Goal: Task Accomplishment & Management: Manage account settings

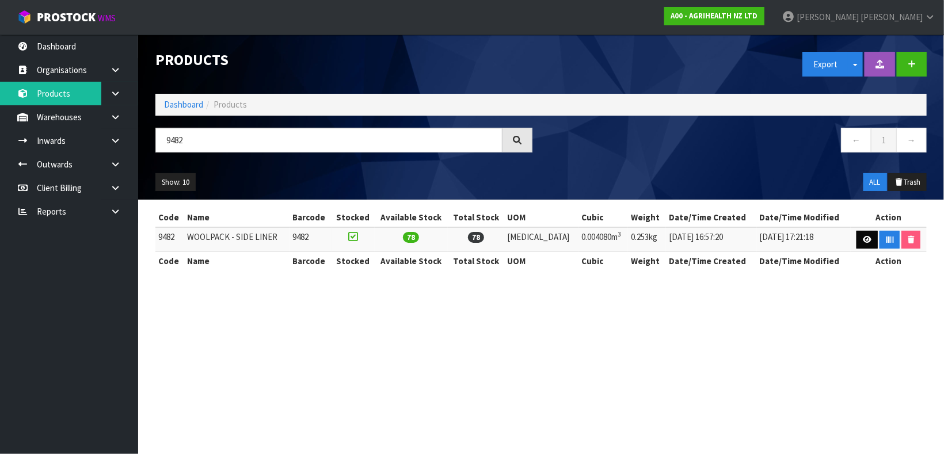
type input "9482"
click at [862, 247] on link at bounding box center [866, 240] width 21 height 18
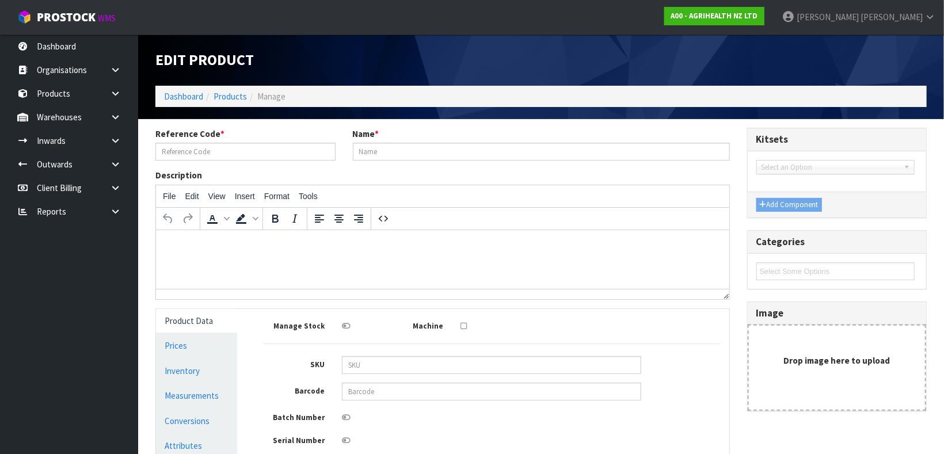
type input "9482"
type input "WOOLPACK - SIDE LINER"
type input "15.979"
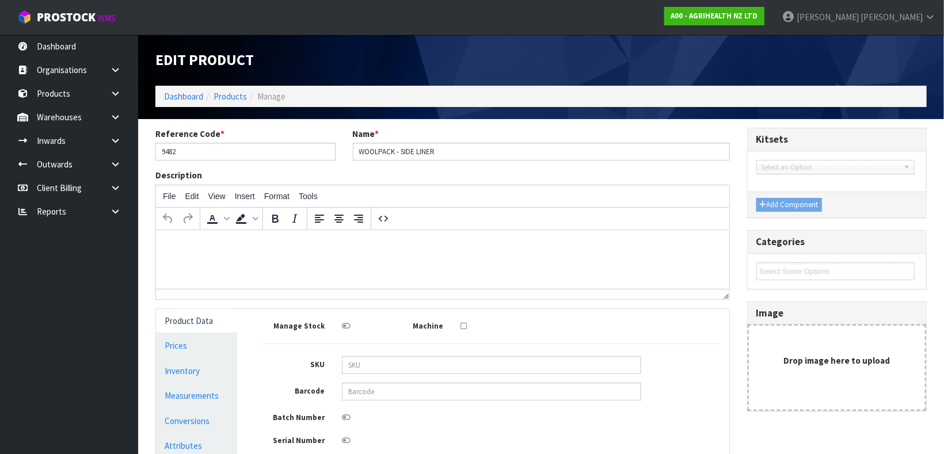
type input "0.00408"
type input "0.253"
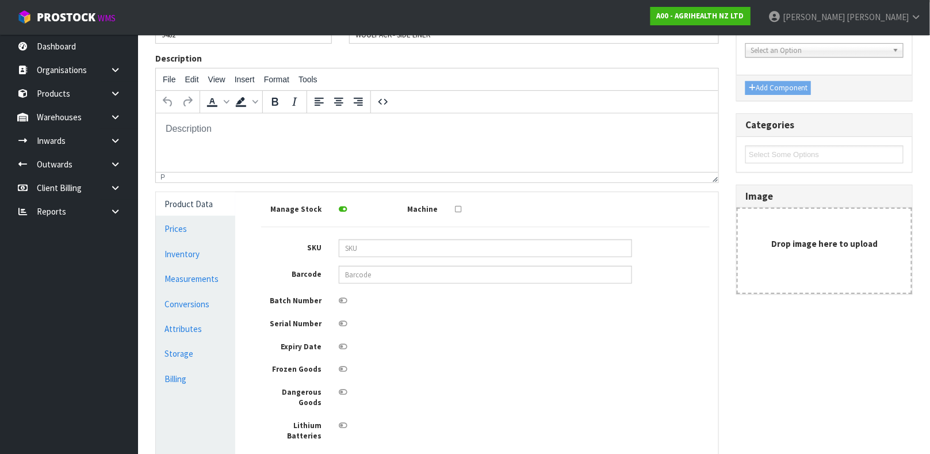
scroll to position [120, 0]
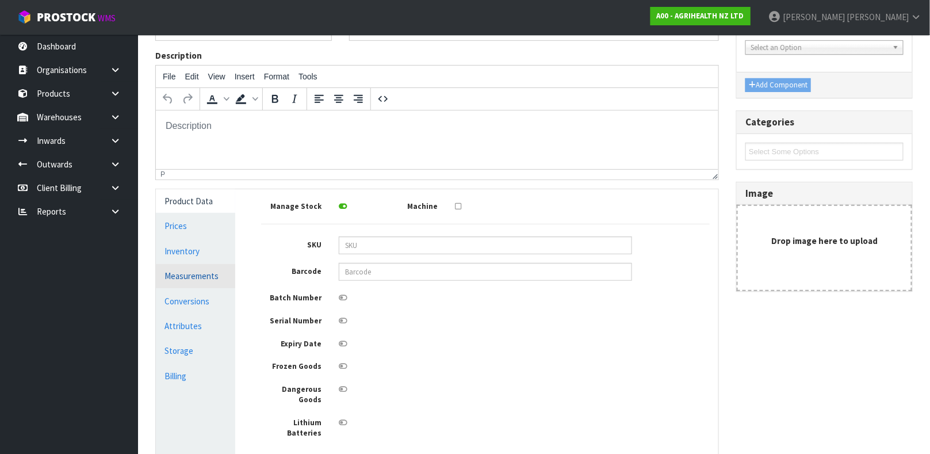
click at [207, 274] on link "Measurements" at bounding box center [195, 276] width 79 height 24
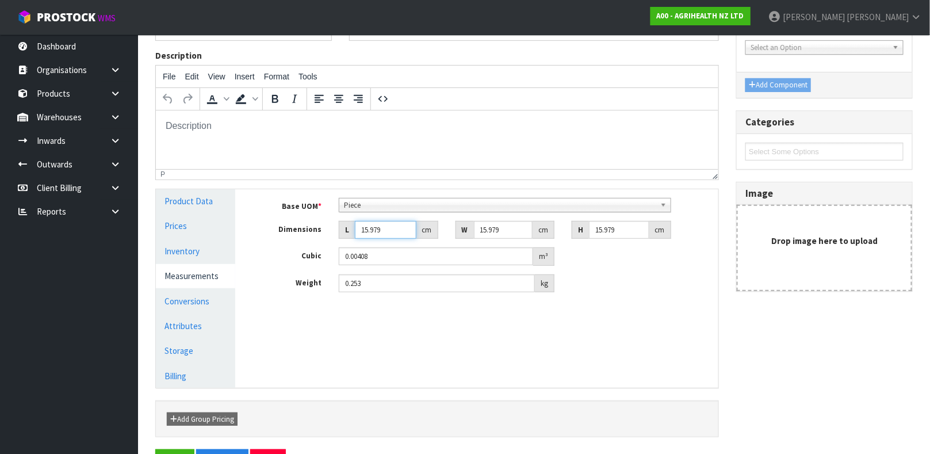
drag, startPoint x: 389, startPoint y: 228, endPoint x: 339, endPoint y: 233, distance: 50.3
click at [339, 233] on div "L 15.979 cm" at bounding box center [389, 230] width 100 height 18
type input "1"
type input "0.000255"
type input "15"
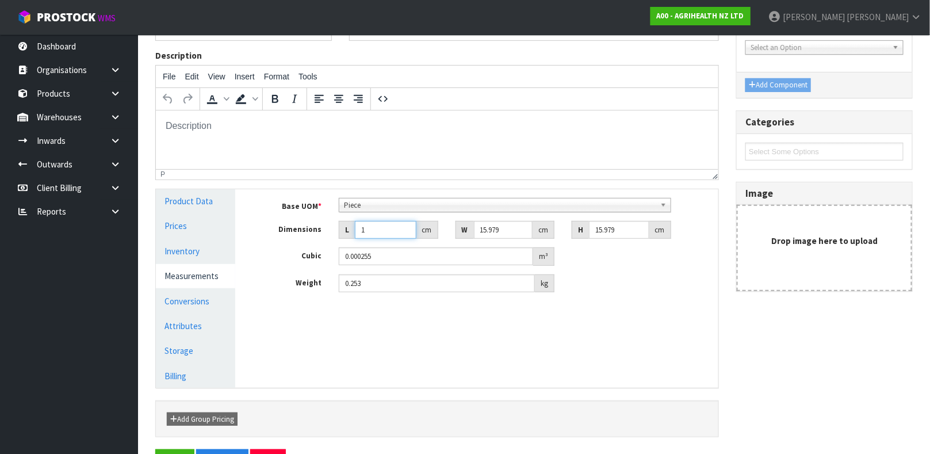
type input "0.00383"
type input "151"
type input "0.038555"
type input "151"
type input "2"
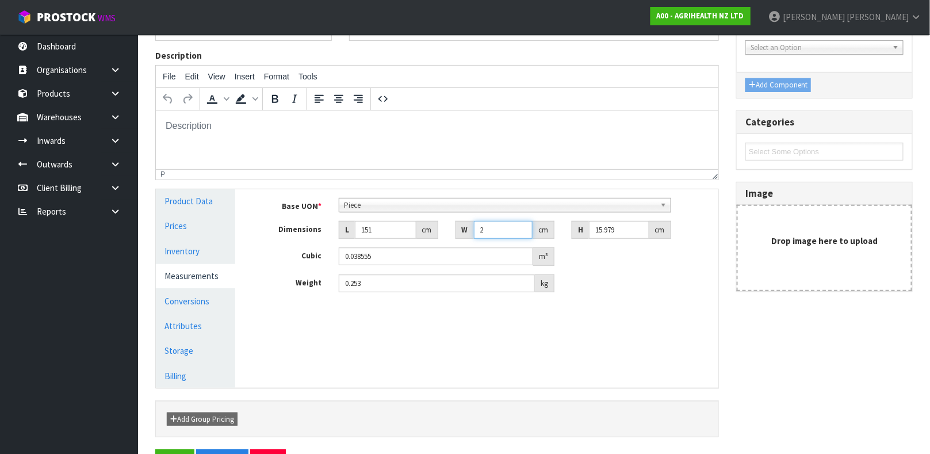
type input "0.004826"
type input "21"
type input "0.050669"
type input "21"
type input "1"
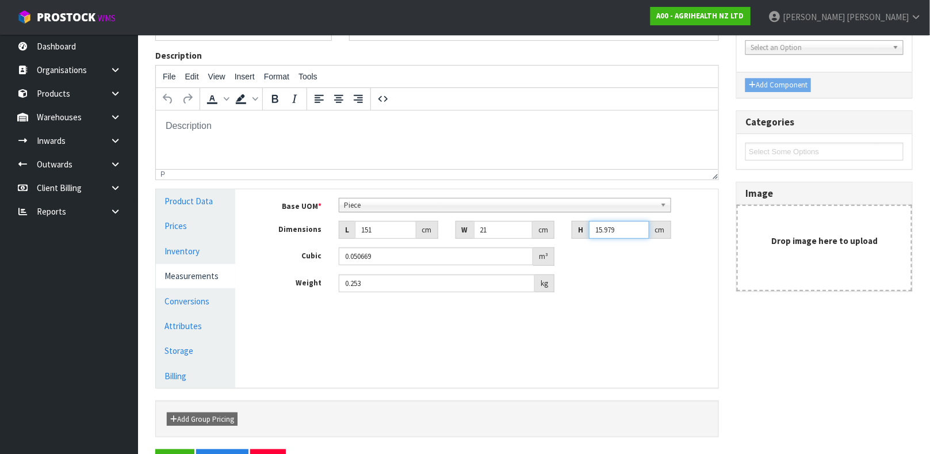
type input "0.003171"
type input "1"
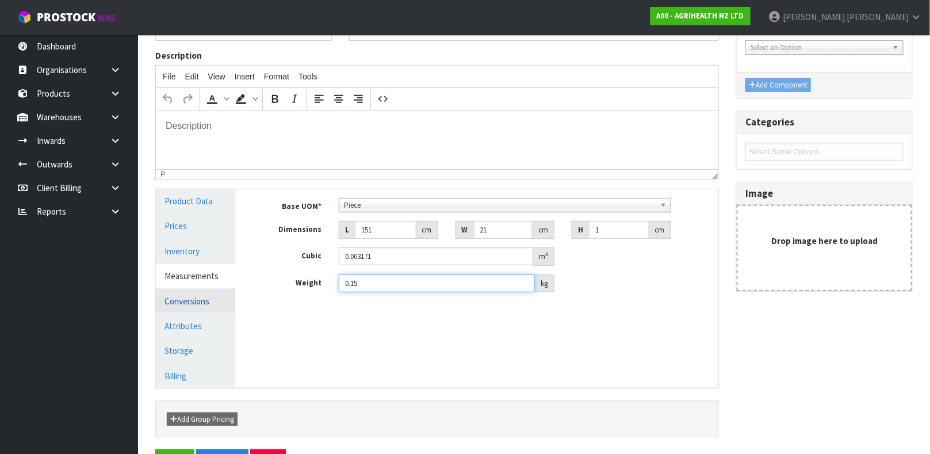
type input "0.15"
click at [185, 291] on link "Conversions" at bounding box center [195, 301] width 79 height 24
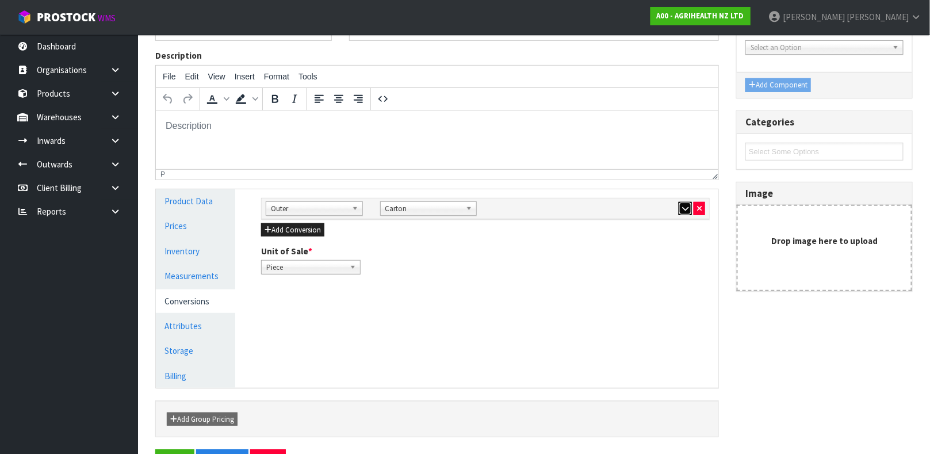
click at [689, 210] on button "button" at bounding box center [685, 209] width 13 height 14
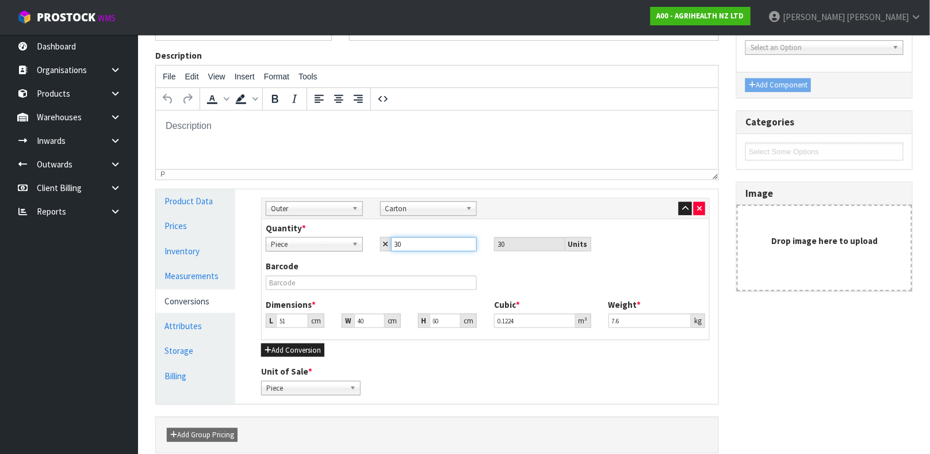
click at [447, 247] on input "30" at bounding box center [434, 244] width 86 height 14
type input "5"
type input "0.012"
type input "54"
type input "0.1296"
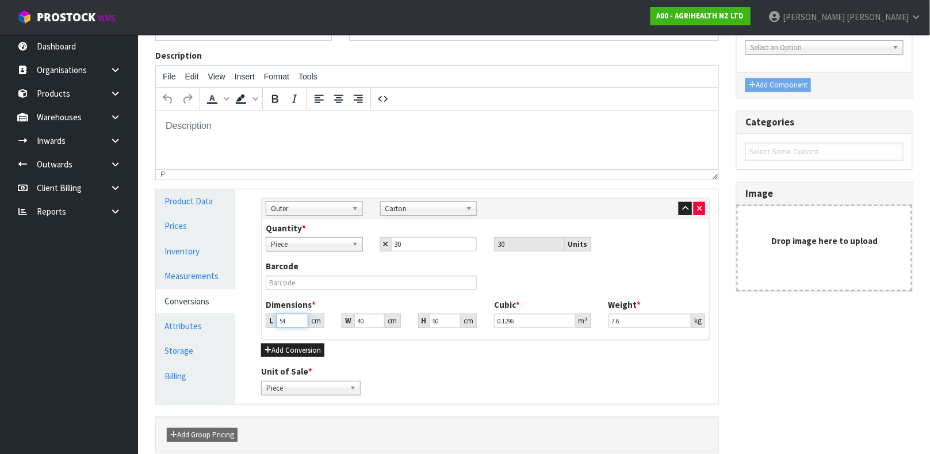
type input "54"
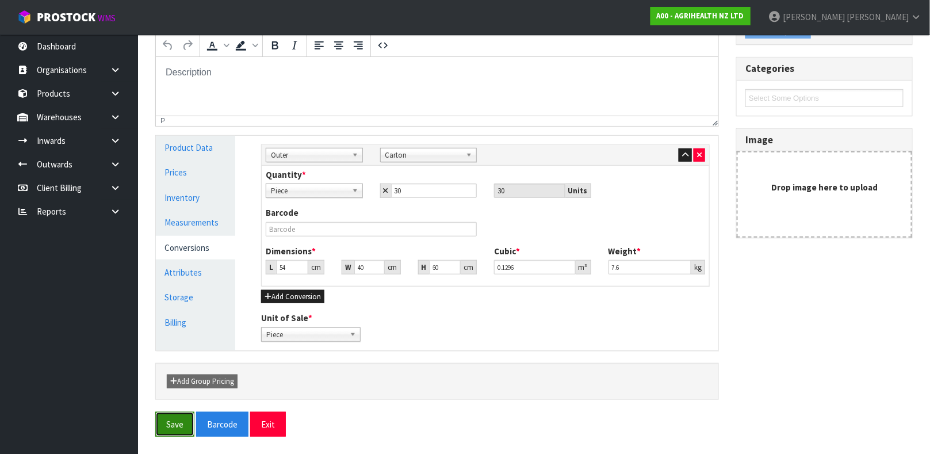
click at [175, 425] on button "Save" at bounding box center [174, 424] width 39 height 25
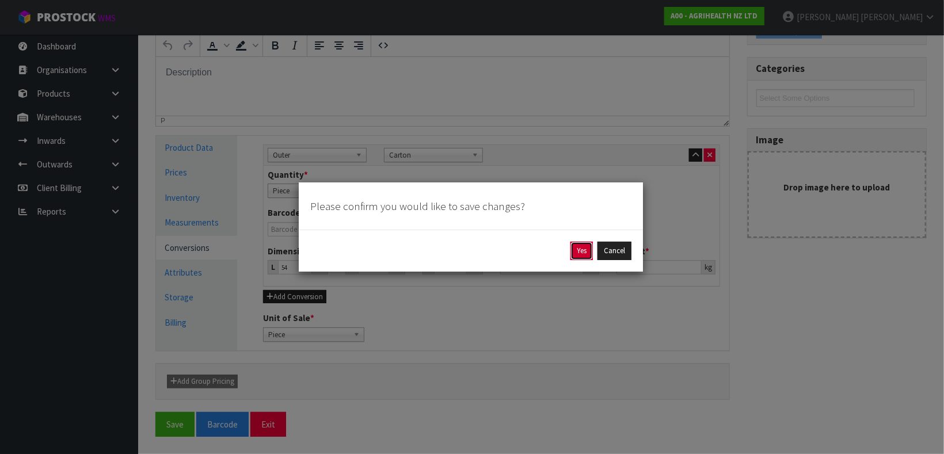
click at [577, 254] on button "Yes" at bounding box center [581, 251] width 22 height 18
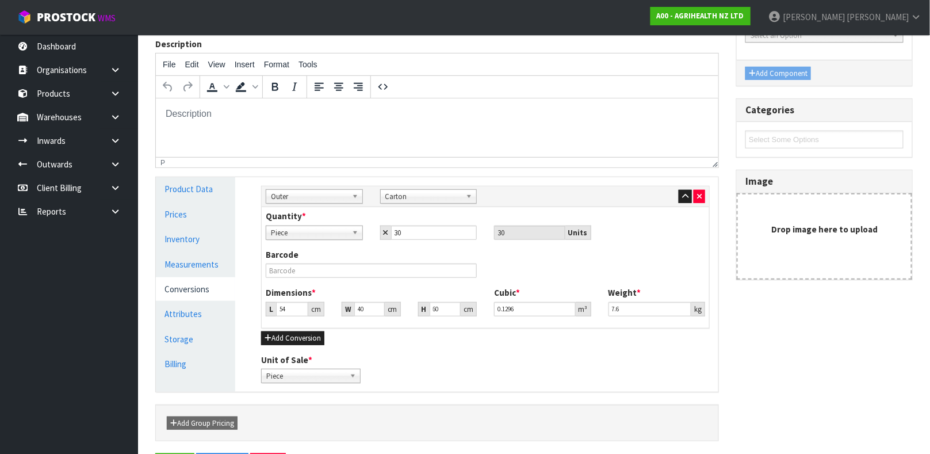
scroll to position [0, 0]
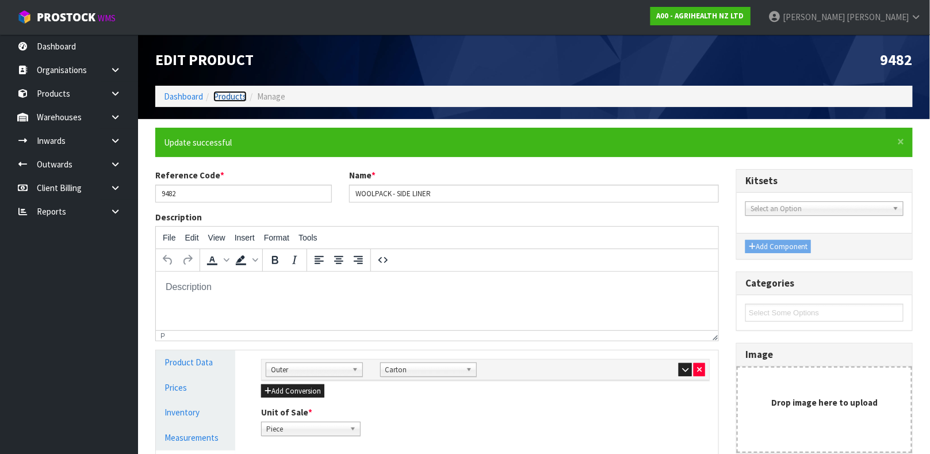
click at [238, 94] on link "Products" at bounding box center [229, 96] width 33 height 11
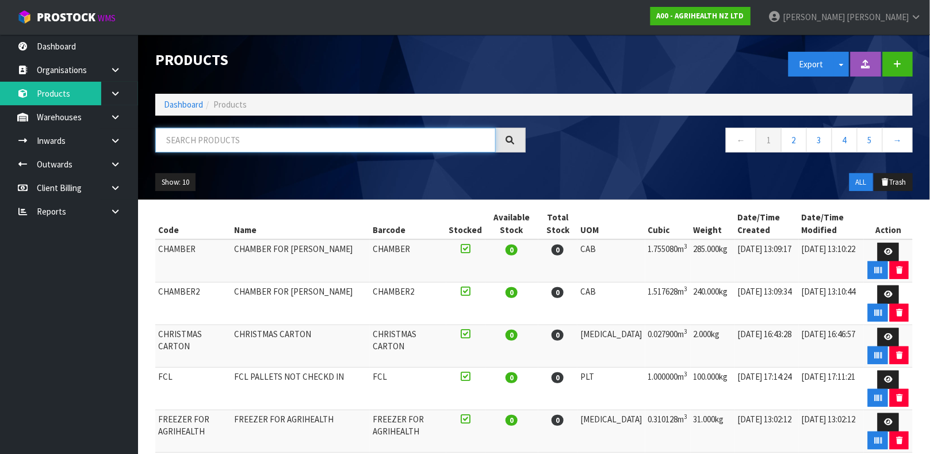
click at [299, 146] on input "text" at bounding box center [325, 140] width 341 height 25
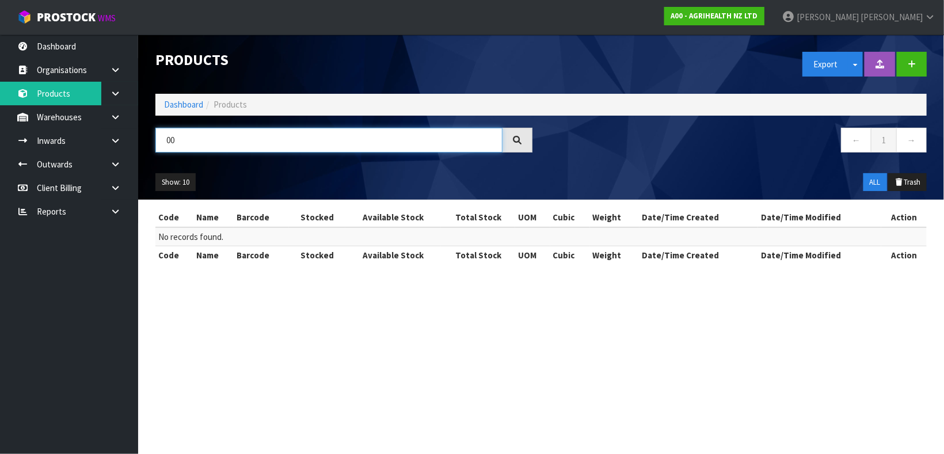
type input "0"
type input "E"
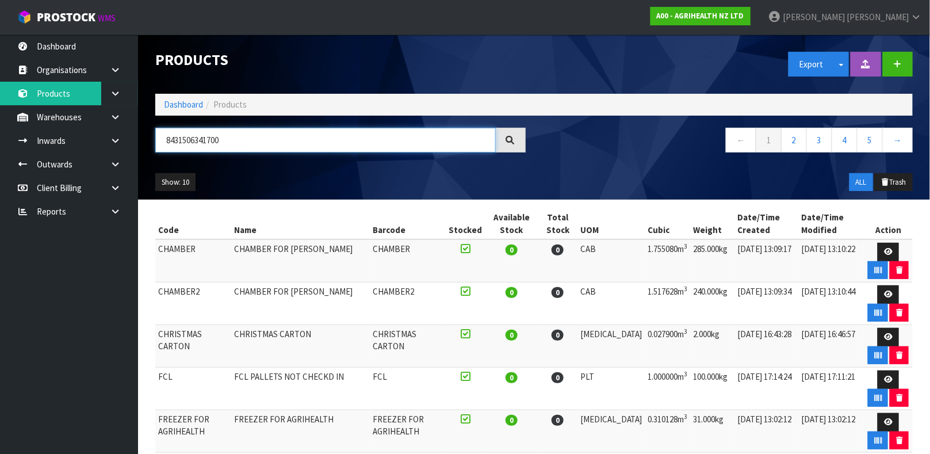
type input "8431506341700"
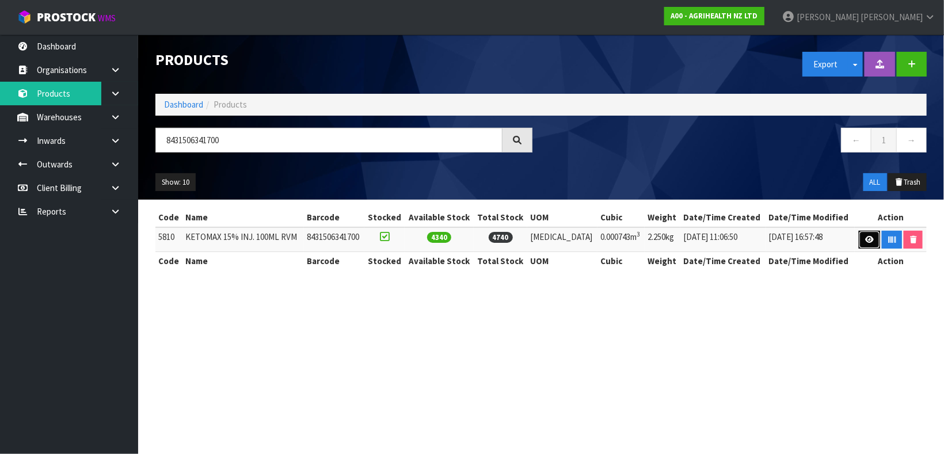
click at [873, 236] on link at bounding box center [868, 240] width 21 height 18
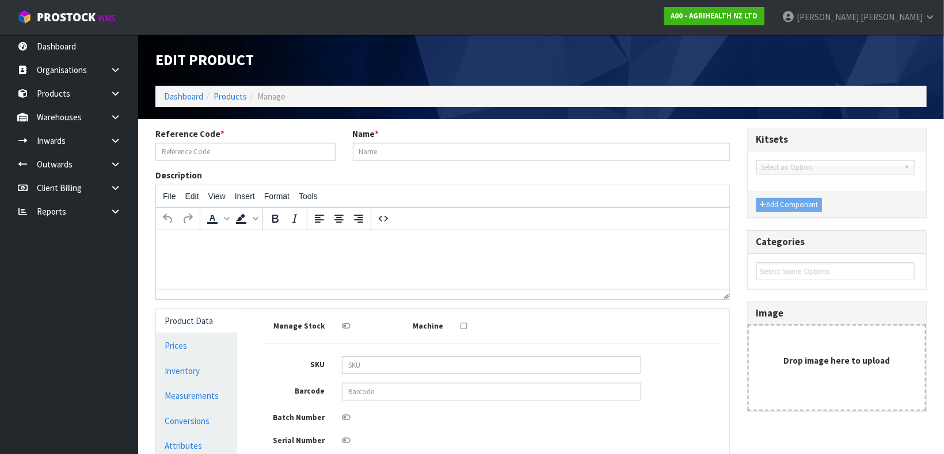
type input "5810"
type input "KETOMAX 15% INJ. 100ML RVM"
type input "8431506341700"
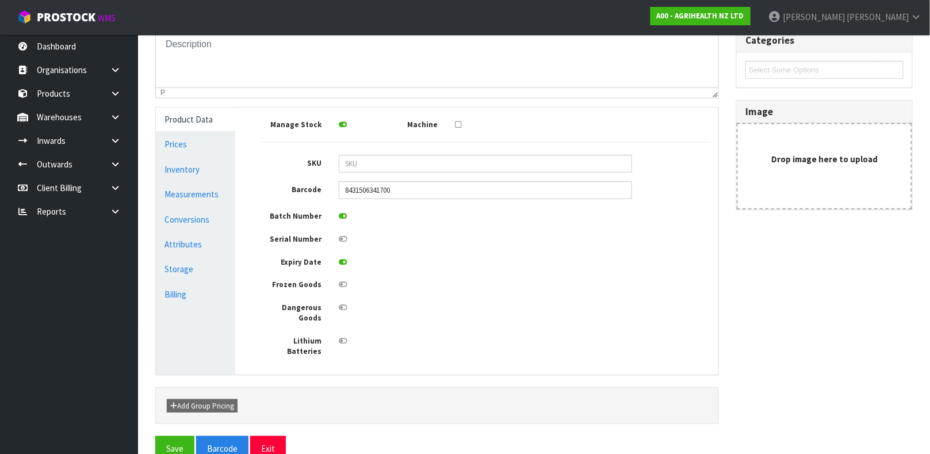
scroll to position [206, 0]
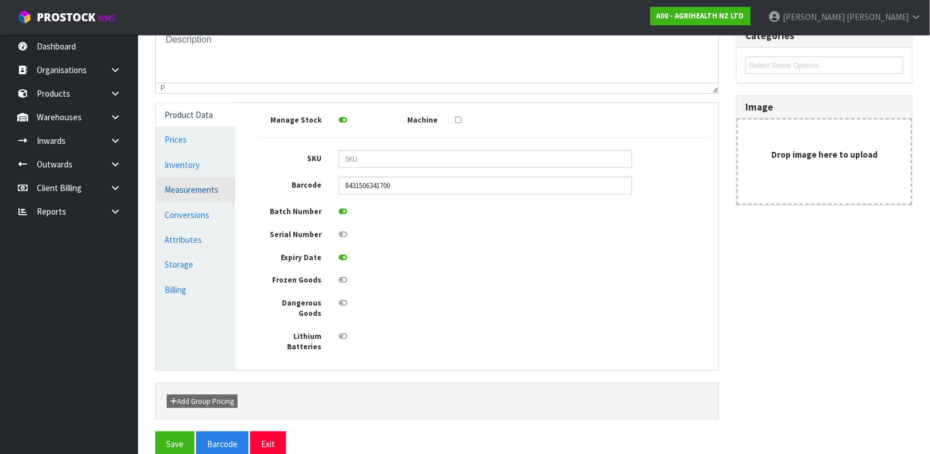
click at [206, 194] on link "Measurements" at bounding box center [195, 190] width 79 height 24
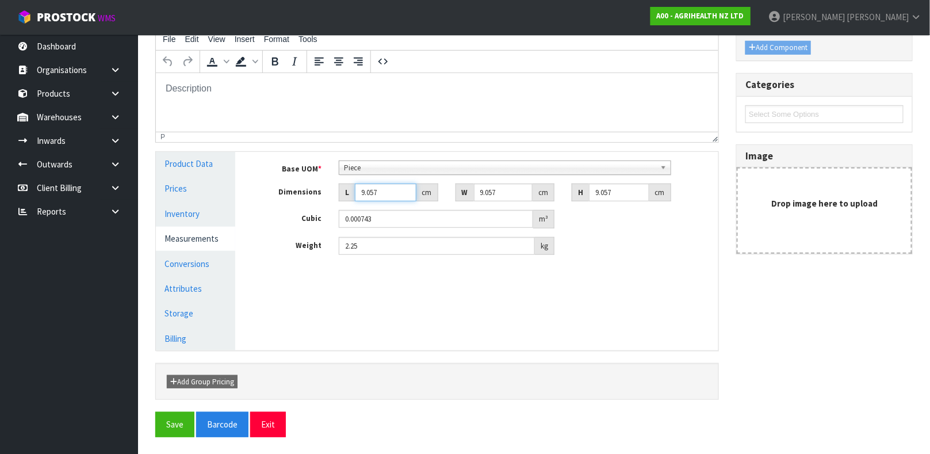
drag, startPoint x: 382, startPoint y: 194, endPoint x: 314, endPoint y: 193, distance: 68.5
click at [314, 193] on div "Dimensions L 9.057 cm W 9.057 cm H 9.057 cm" at bounding box center [486, 193] width 466 height 18
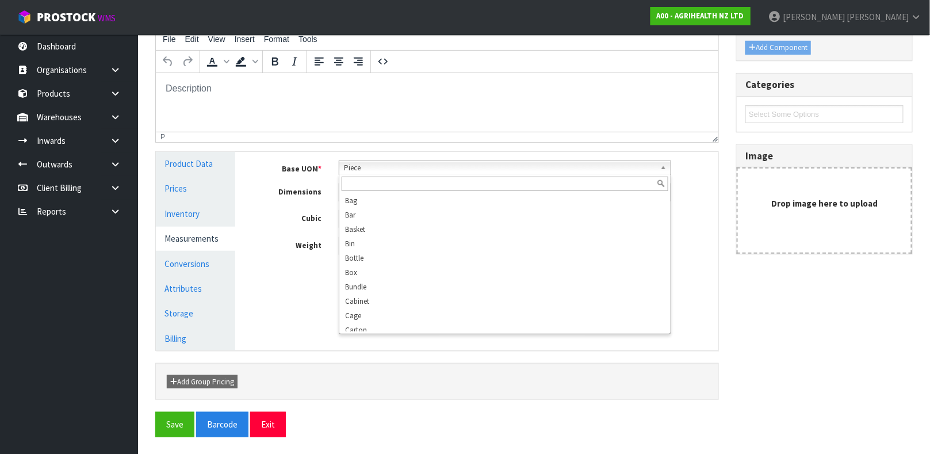
click at [369, 167] on span "Piece" at bounding box center [500, 168] width 312 height 14
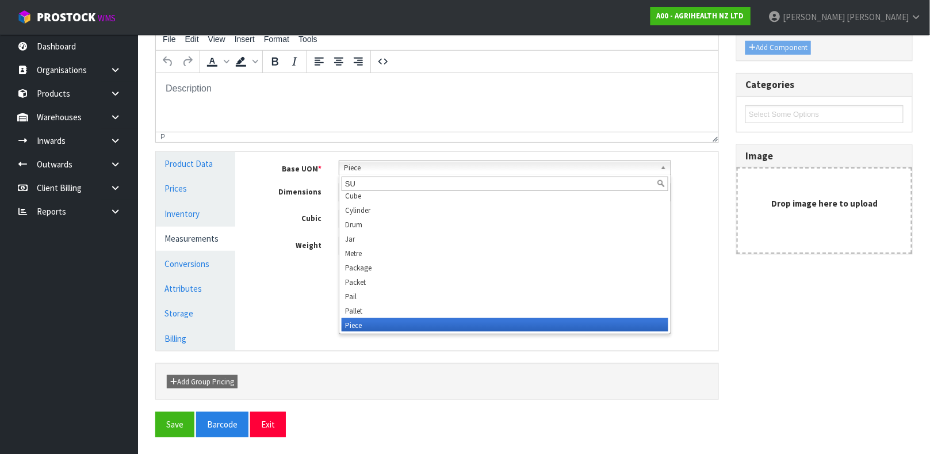
scroll to position [0, 0]
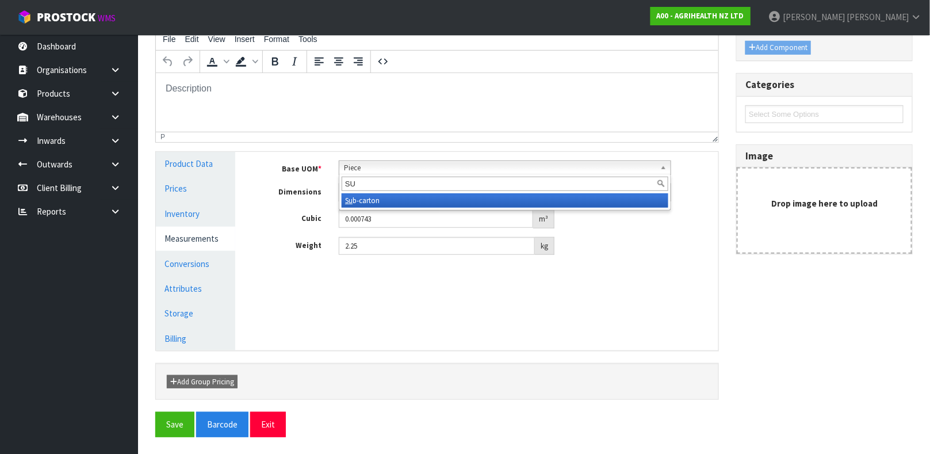
type input "SUB"
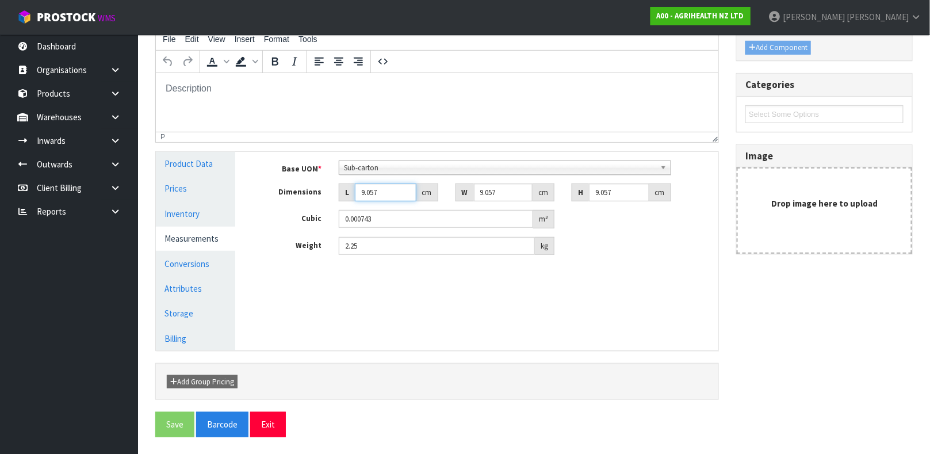
type input "6"
type input "0.000492"
type input "6"
type input "0.000326"
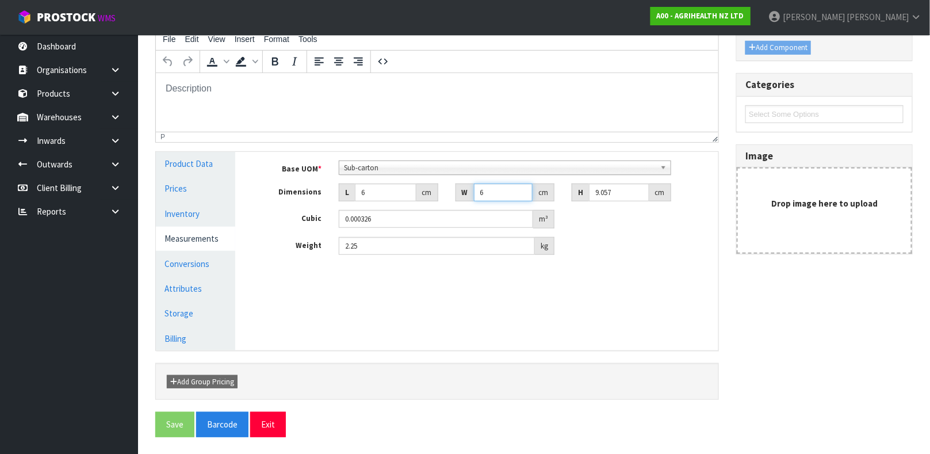
type input "6"
type input "1"
type input "0.000036"
type input "11"
type input "0.000396"
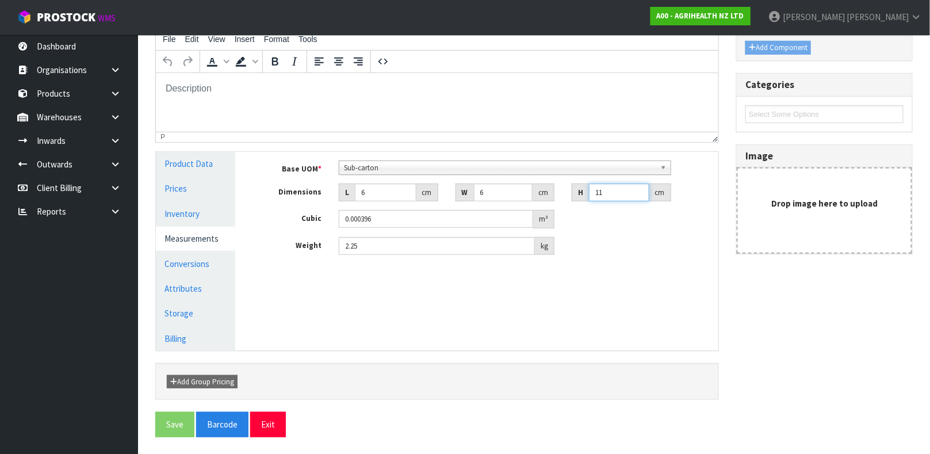
type input "11"
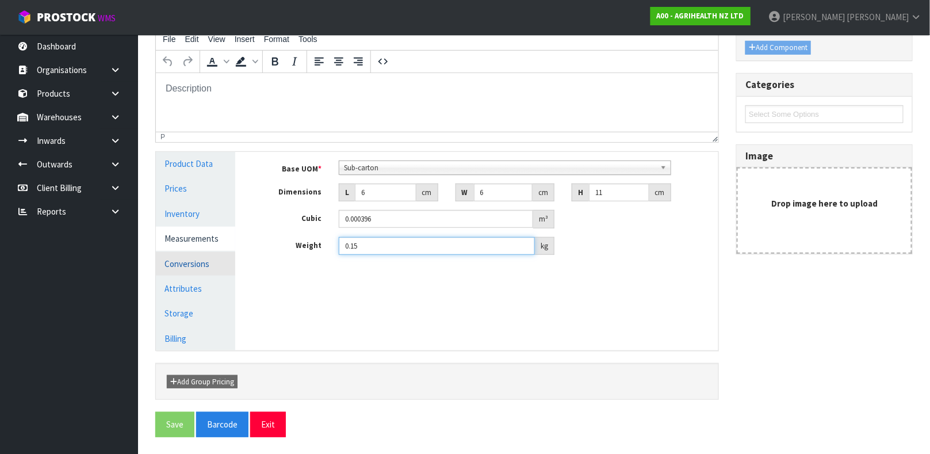
type input "0.15"
click at [215, 252] on link "Conversions" at bounding box center [195, 264] width 79 height 24
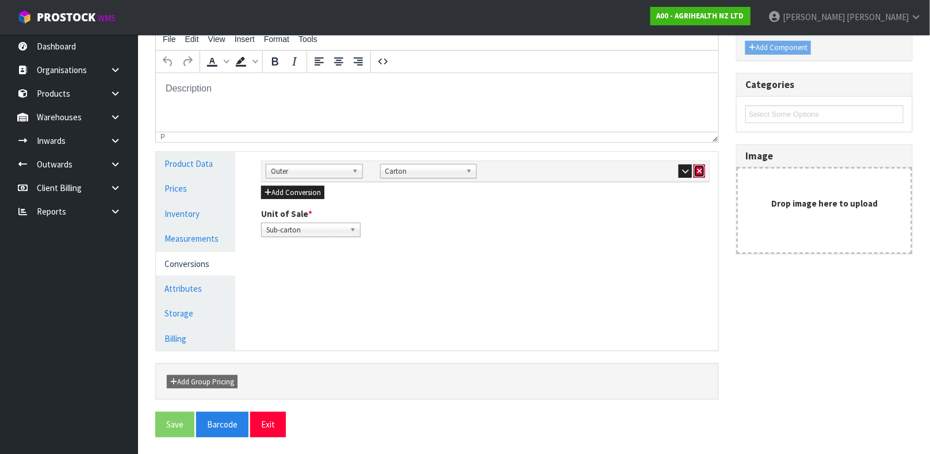
click at [702, 173] on button "button" at bounding box center [700, 172] width 12 height 14
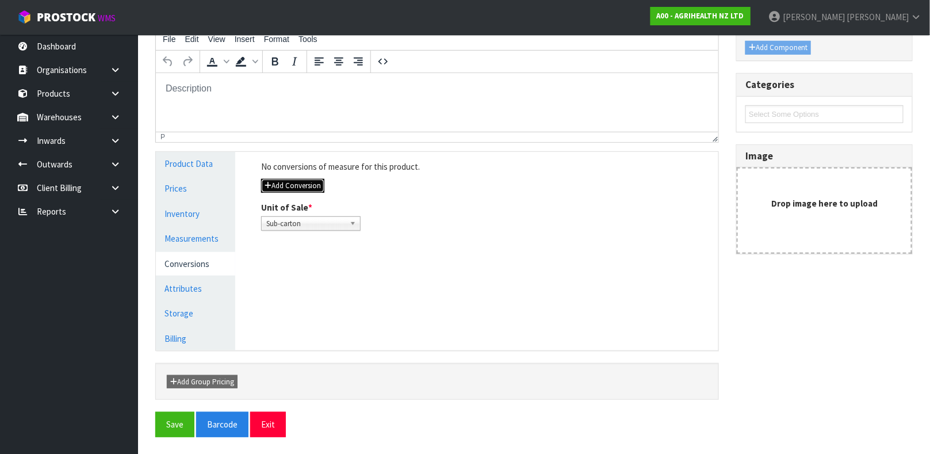
click at [318, 181] on button "Add Conversion" at bounding box center [292, 186] width 63 height 14
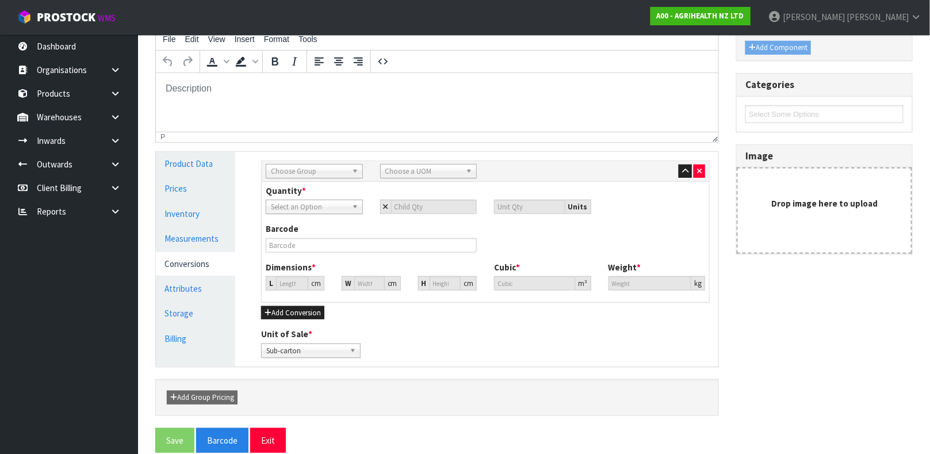
click at [306, 162] on div "Sub Inner Inner Outer Pallet Choose Group Bag Bar Basket Bin Bottle Box Bundle …" at bounding box center [486, 171] width 448 height 21
click at [302, 170] on span "Choose Group" at bounding box center [309, 172] width 77 height 14
click at [285, 235] on li "Outer" at bounding box center [314, 233] width 91 height 14
click at [417, 175] on span "Choose a UOM" at bounding box center [424, 172] width 77 height 14
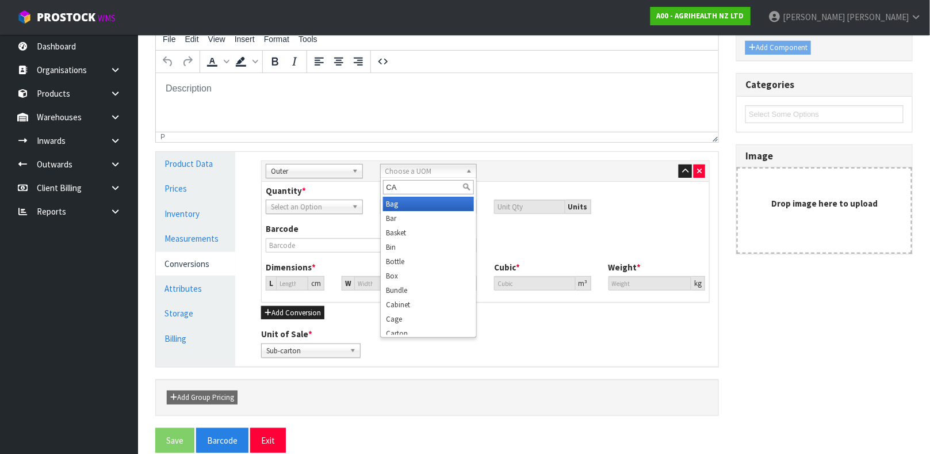
type input "CAR"
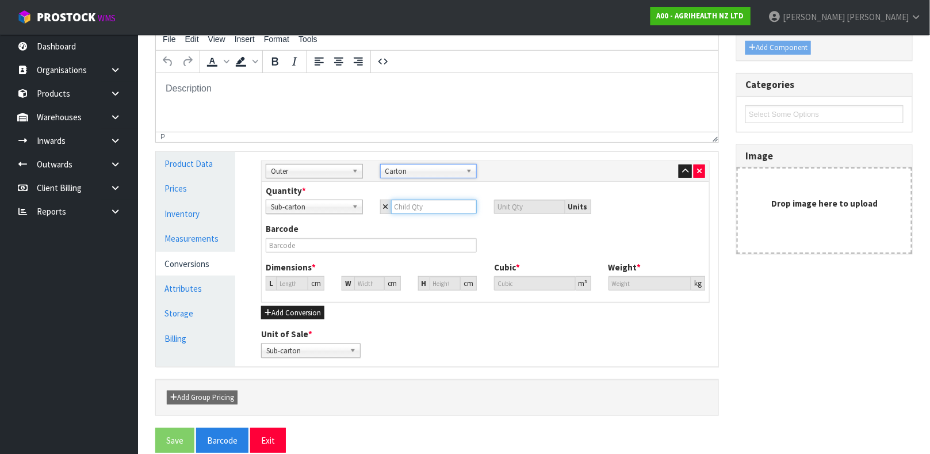
click at [422, 208] on input "number" at bounding box center [434, 207] width 86 height 14
type input "1"
type input "10"
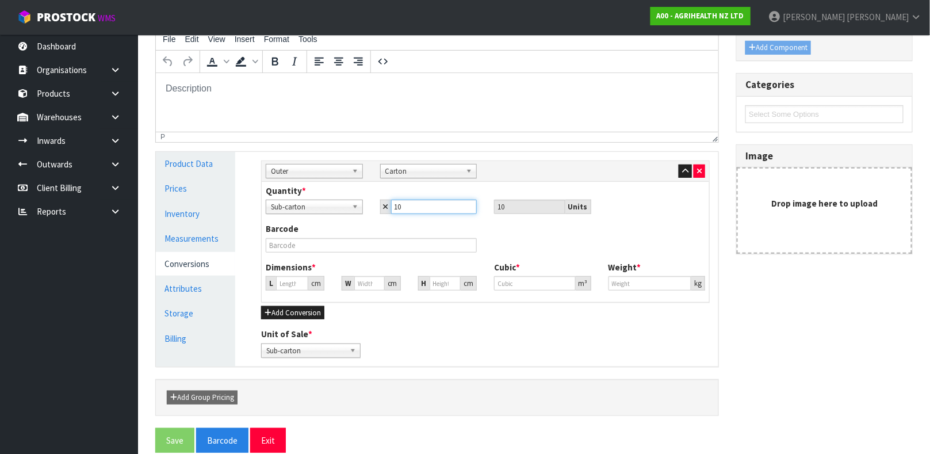
type input "10"
type input "15.821"
type input "0.00396"
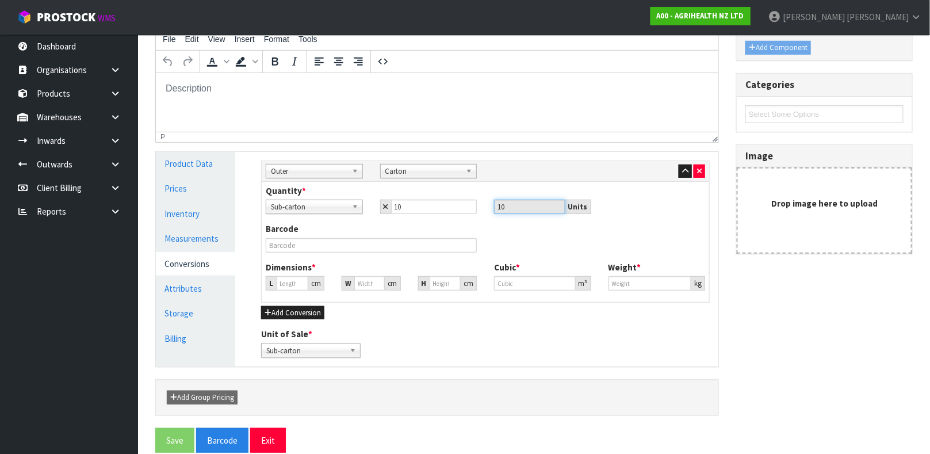
type input "1.5"
type input "3"
type input "0.000751"
type input "30"
type input "0.007509"
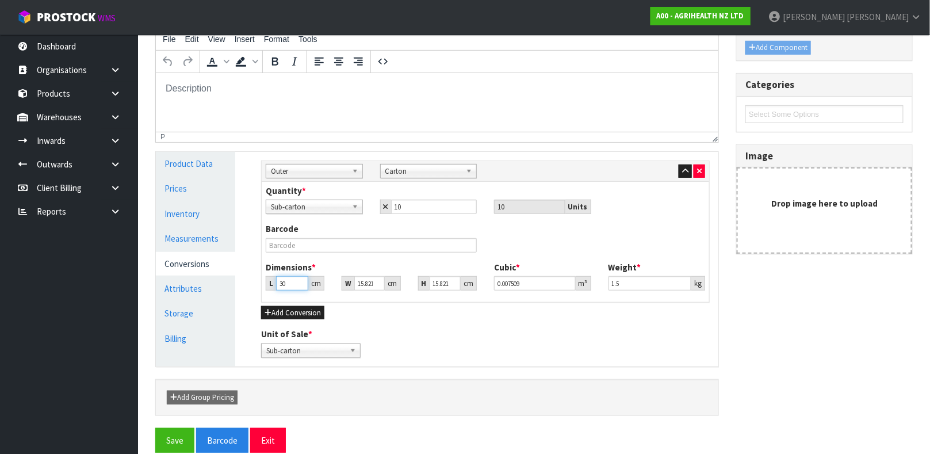
type input "30"
type input "1"
type input "0.000475"
type input "13"
type input "0.00617"
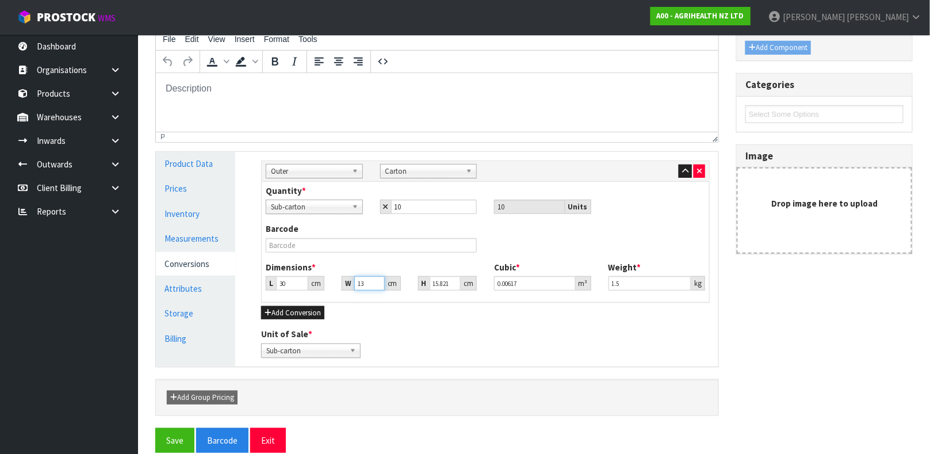
type input "13"
type input "1"
type input "0.00039"
type input "12"
type input "0.00468"
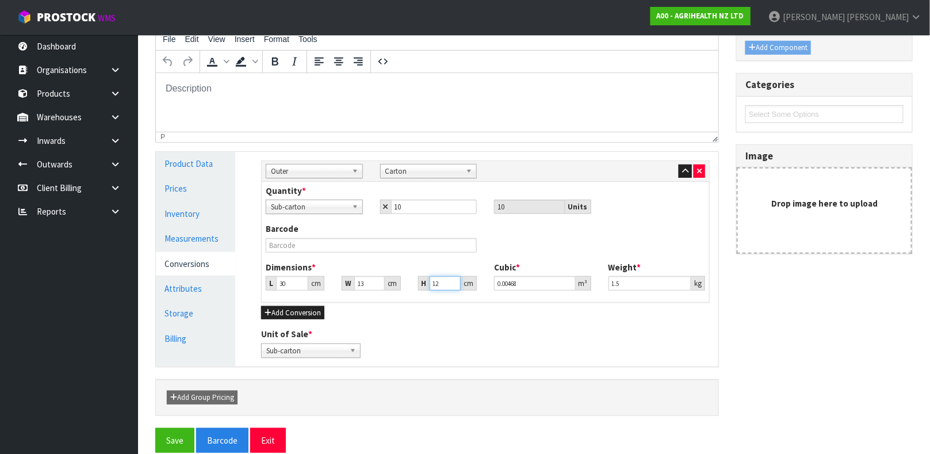
type input "12"
type input "2.2"
click at [155, 428] on button "Save" at bounding box center [174, 440] width 39 height 25
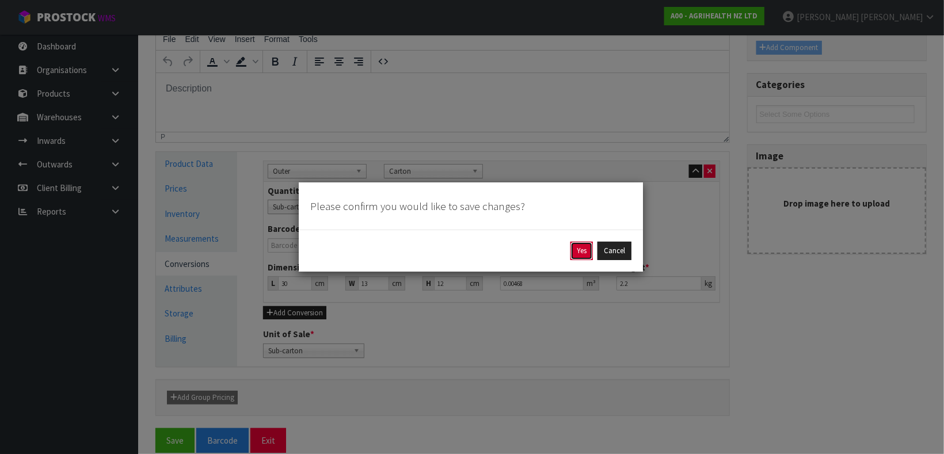
click at [576, 248] on button "Yes" at bounding box center [581, 251] width 22 height 18
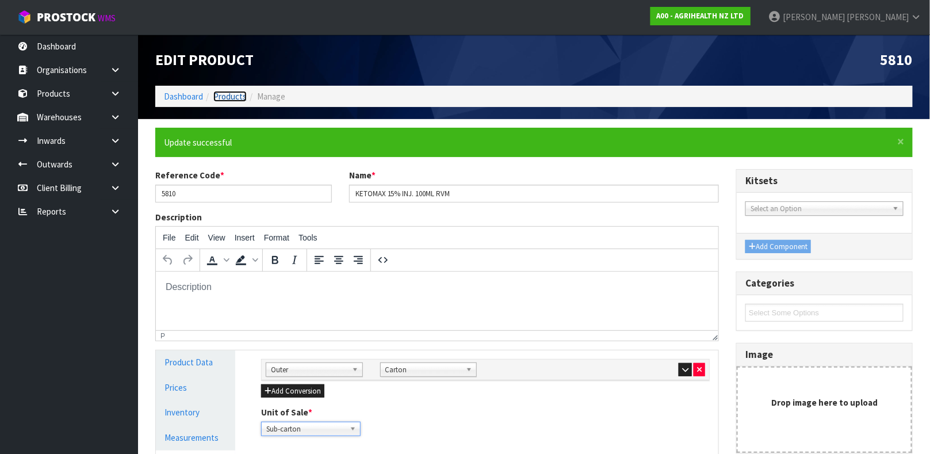
click at [226, 98] on link "Products" at bounding box center [229, 96] width 33 height 11
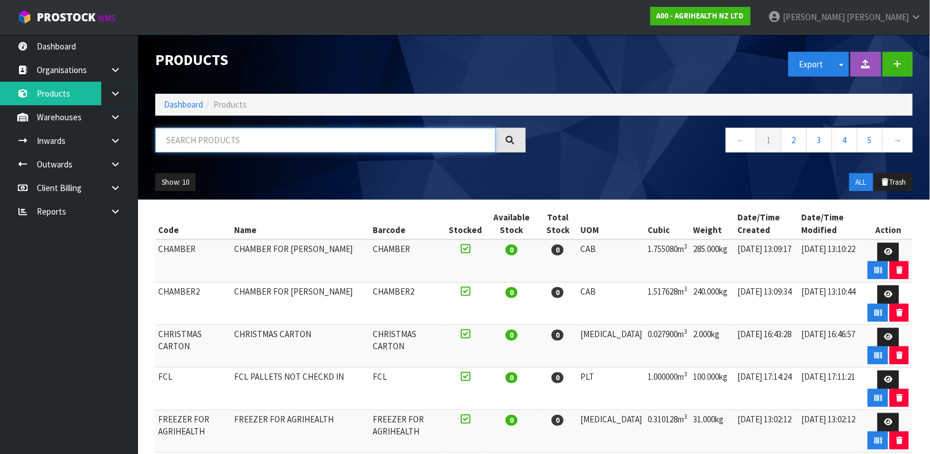
click at [219, 140] on input "text" at bounding box center [325, 140] width 341 height 25
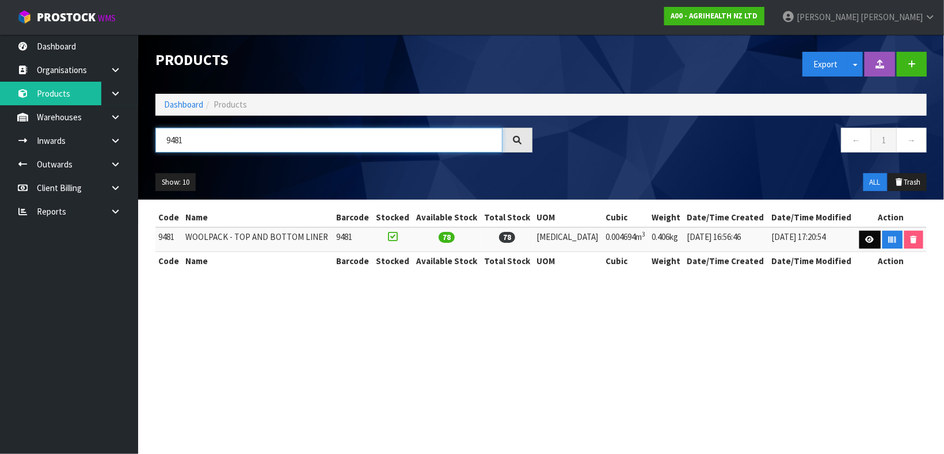
type input "9481"
click at [859, 235] on link at bounding box center [869, 240] width 21 height 18
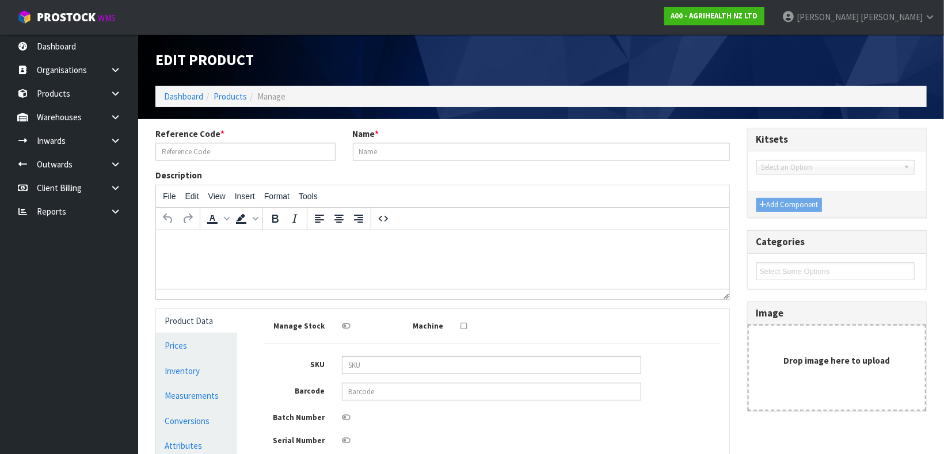
type input "9481"
type input "WOOLPACK - TOP AND BOTTOM LINER"
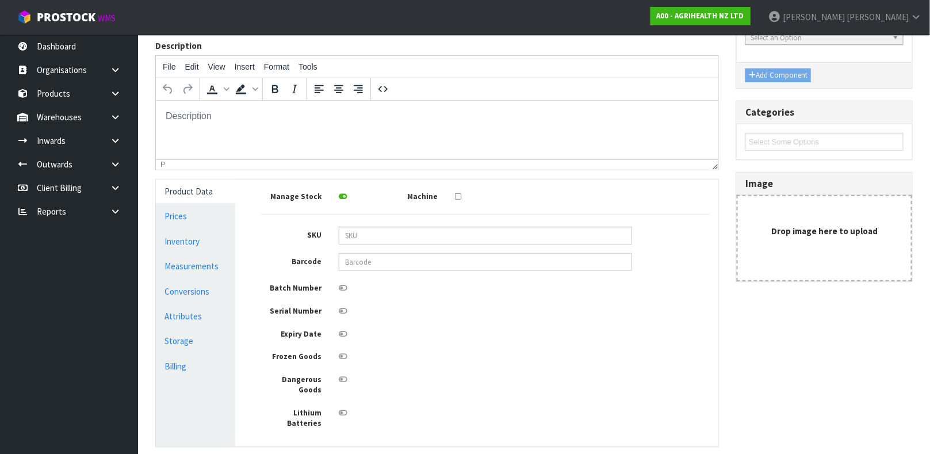
scroll to position [141, 0]
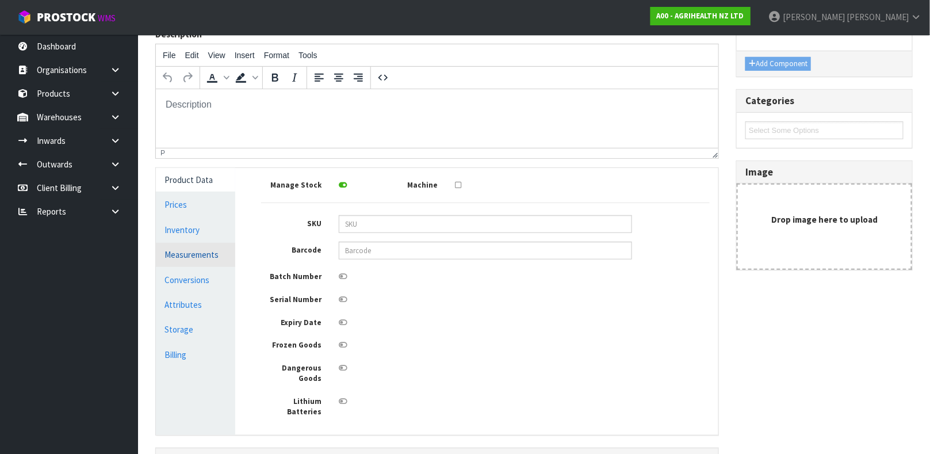
click at [212, 257] on link "Measurements" at bounding box center [195, 255] width 79 height 24
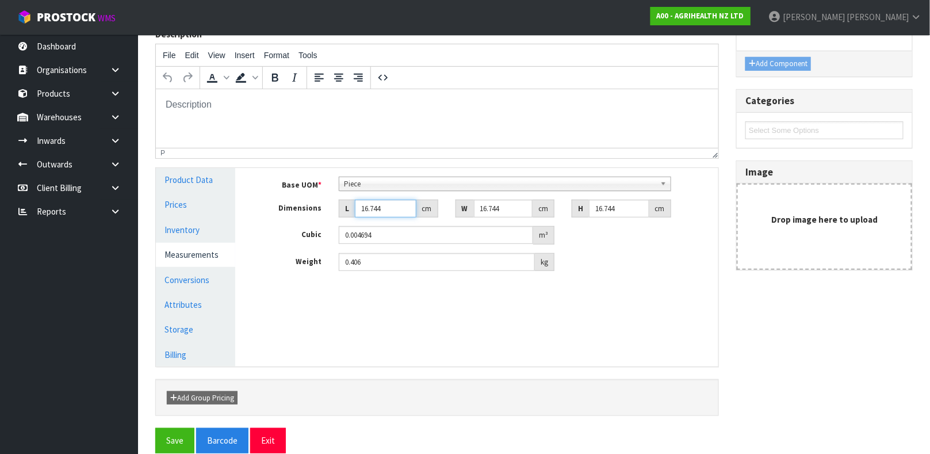
drag, startPoint x: 385, startPoint y: 204, endPoint x: 315, endPoint y: 212, distance: 70.7
click at [315, 212] on div "Dimensions L 16.744 cm W 16.744 cm H 16.744 cm" at bounding box center [486, 209] width 466 height 18
type input "1"
type input "0.00028"
type input "14"
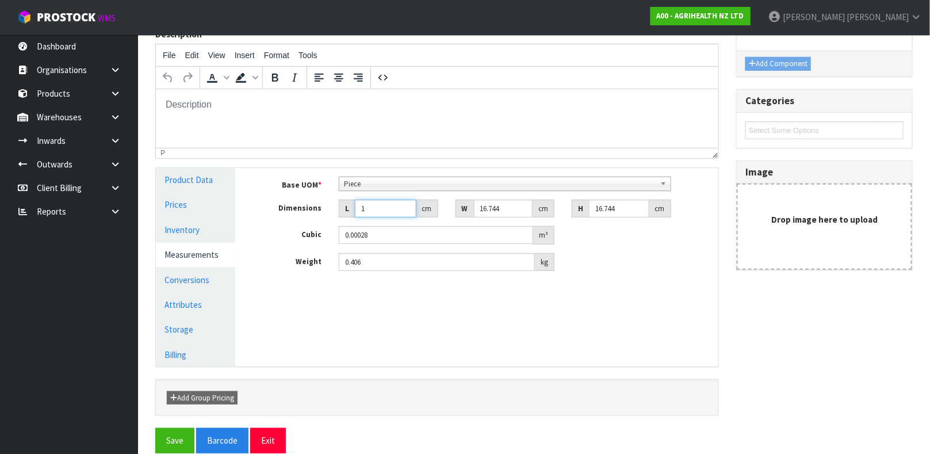
type input "0.003925"
type input "140"
type input "0.039251"
type input "140"
type input "6"
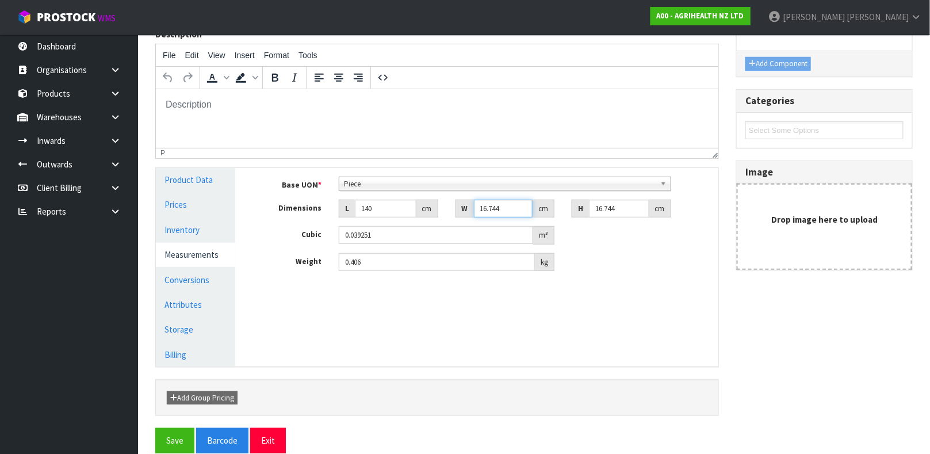
type input "0.014065"
type input "0.000001"
type input "3"
type input "0.007032"
type input "37"
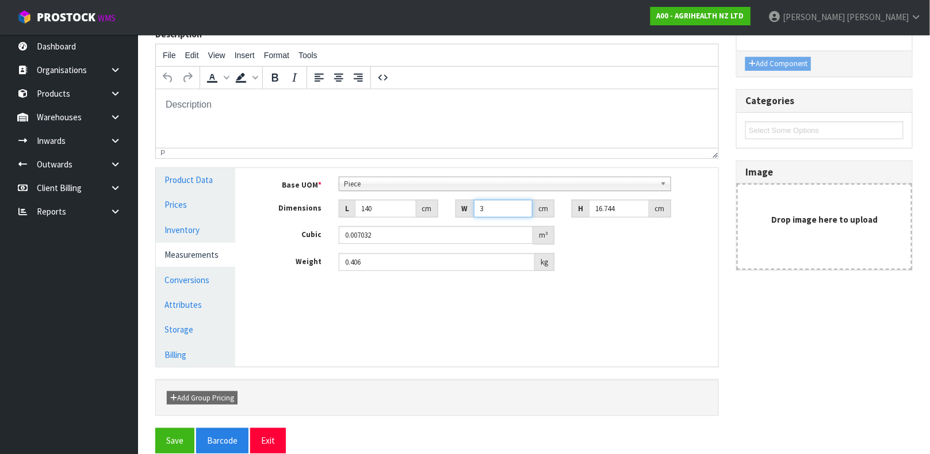
type input "0.086734"
type input "37"
type input "1"
type input "0.00518"
type input "1"
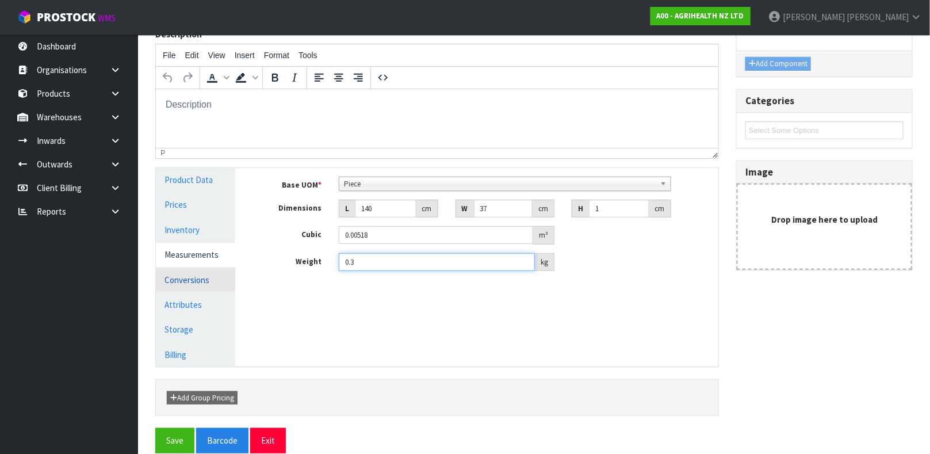
type input "0.3"
click at [197, 284] on link "Conversions" at bounding box center [195, 280] width 79 height 24
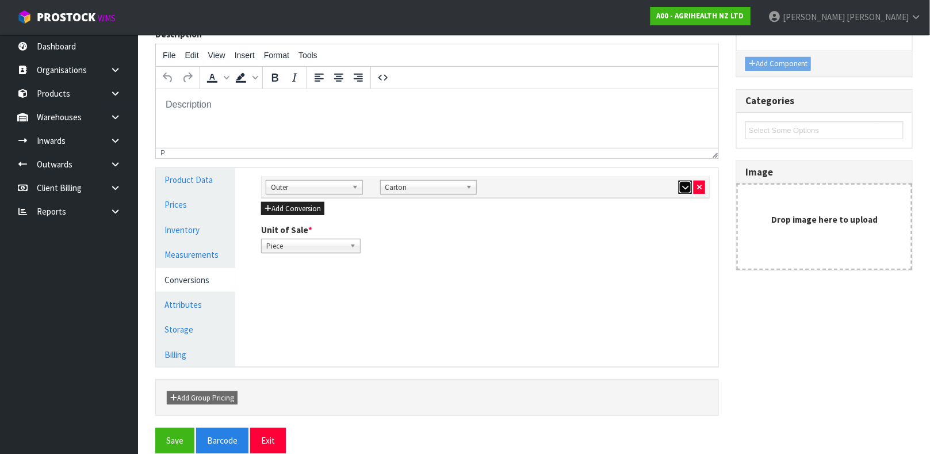
click at [688, 188] on icon "button" at bounding box center [685, 187] width 6 height 7
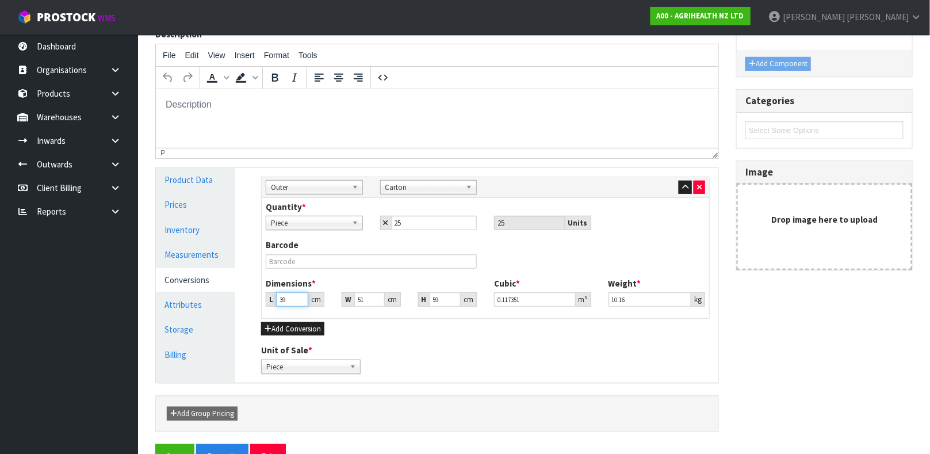
drag, startPoint x: 289, startPoint y: 302, endPoint x: 244, endPoint y: 304, distance: 44.9
click at [244, 304] on div "Manage Stock Machine SKU Barcode Batch Number Serial Number Expiry Date Frozen …" at bounding box center [485, 275] width 483 height 215
type input "5"
type input "0.015045"
type input "55"
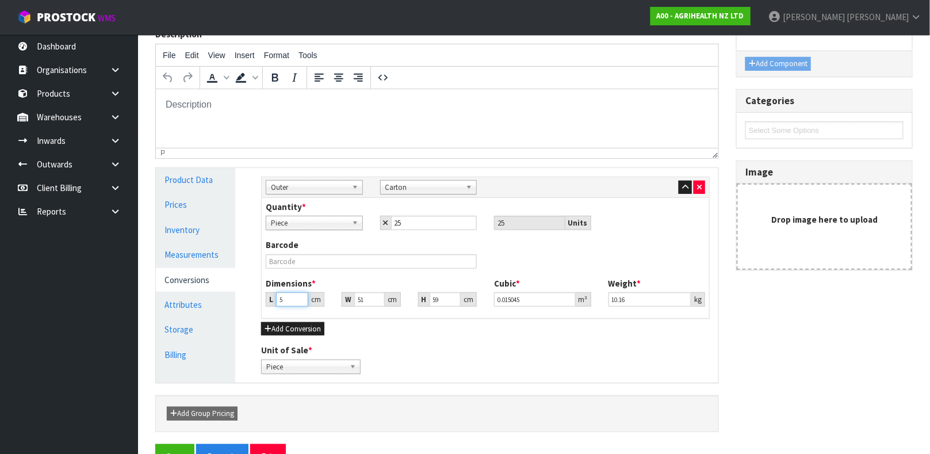
type input "0.165495"
type input "55"
drag, startPoint x: 369, startPoint y: 293, endPoint x: 311, endPoint y: 310, distance: 60.1
click at [311, 310] on div "Dimensions * L 55 cm W 51 cm H 59 cm Cubic * 0.165495 m³ Weight * 10.16 kg" at bounding box center [485, 296] width 457 height 38
type input "3"
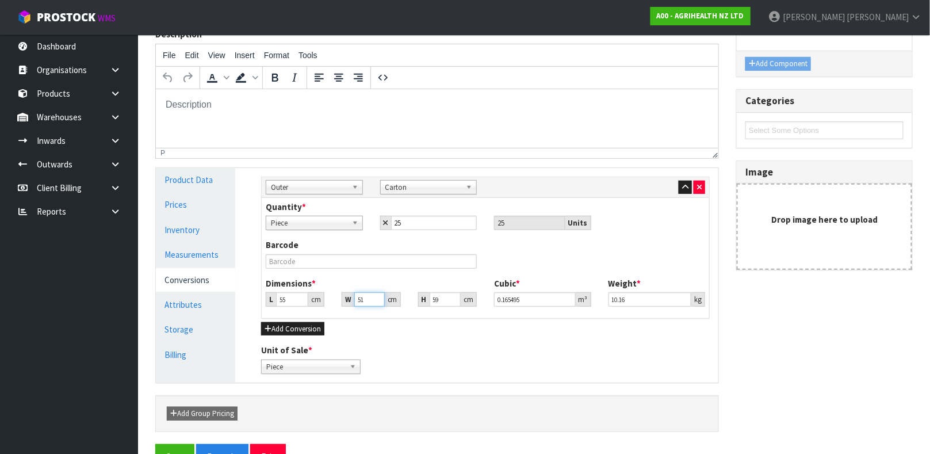
type input "0.009735"
type input "39"
type input "0.126555"
type input "39"
type input "5"
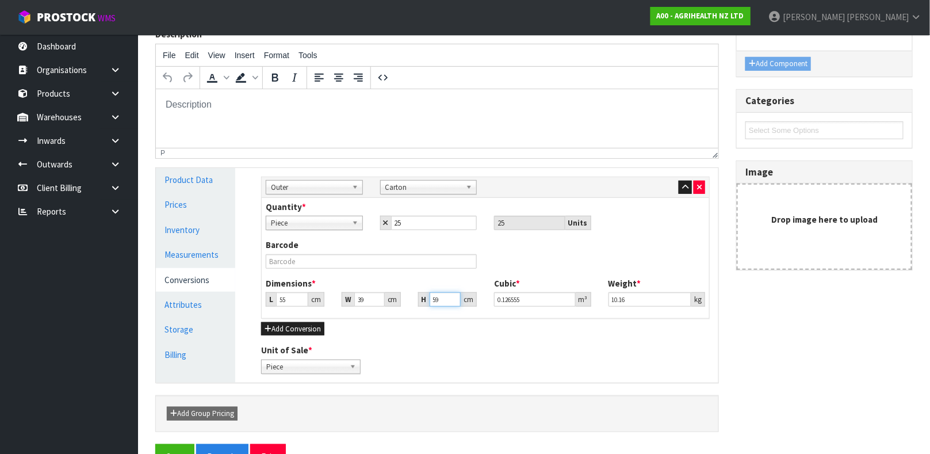
type input "0.010725"
type input "55"
type input "0.117975"
type input "55"
type input "10"
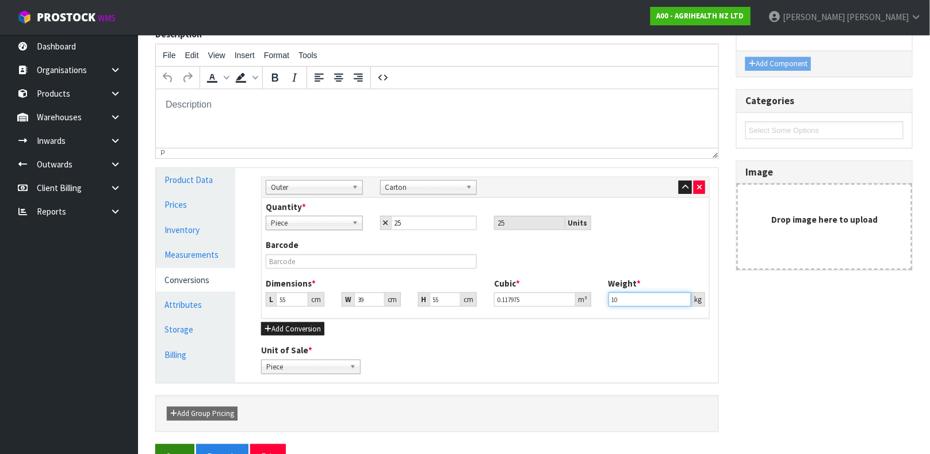
click at [155, 444] on button "Save" at bounding box center [174, 456] width 39 height 25
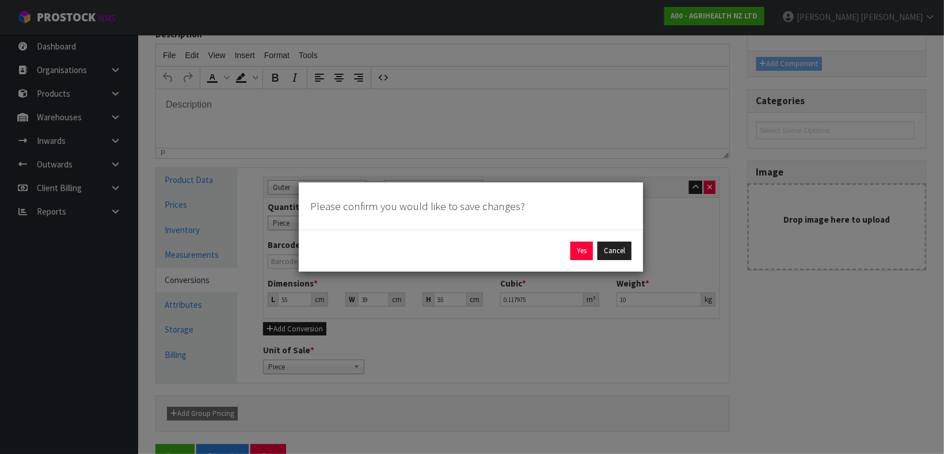
drag, startPoint x: 576, startPoint y: 250, endPoint x: 520, endPoint y: 248, distance: 56.4
click at [520, 248] on div "Yes Cancel" at bounding box center [470, 251] width 321 height 18
click at [585, 251] on button "Yes" at bounding box center [581, 251] width 22 height 18
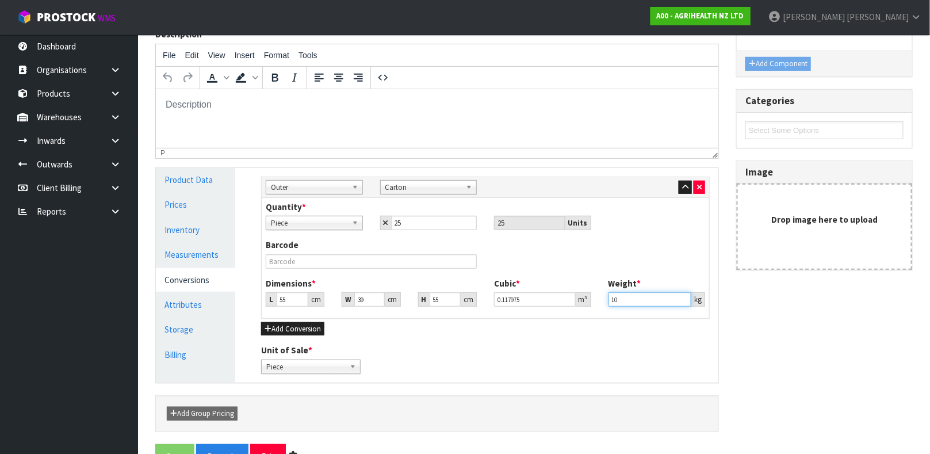
scroll to position [0, 0]
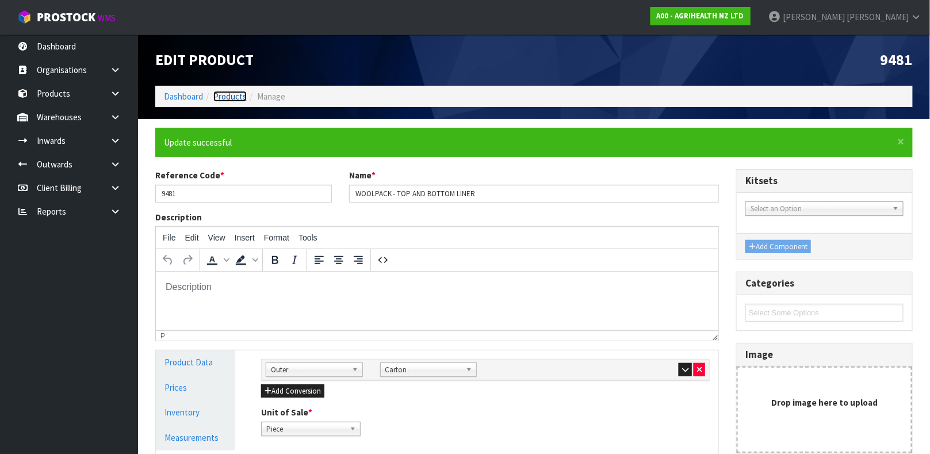
click at [241, 94] on link "Products" at bounding box center [229, 96] width 33 height 11
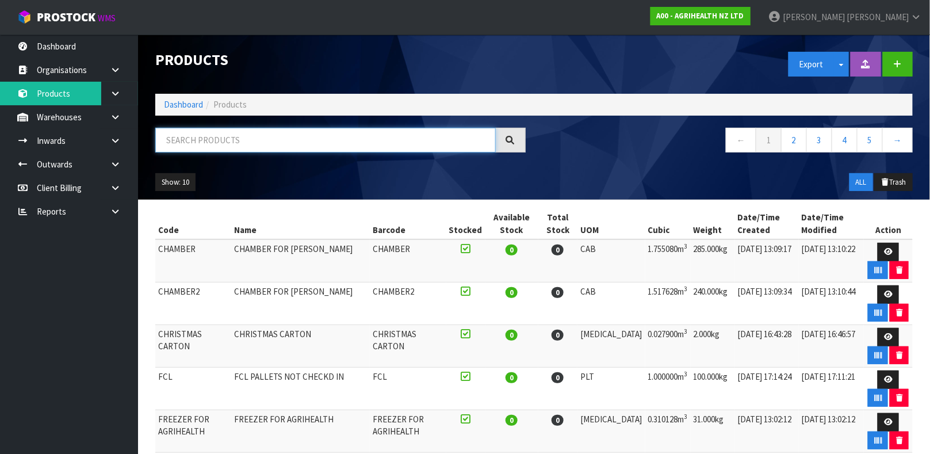
click at [327, 136] on input "text" at bounding box center [325, 140] width 341 height 25
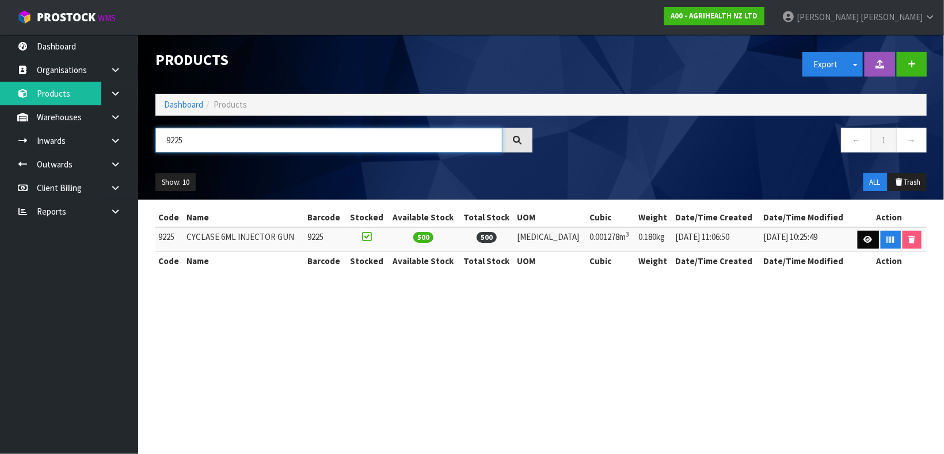
type input "9225"
click at [857, 239] on link at bounding box center [867, 240] width 21 height 18
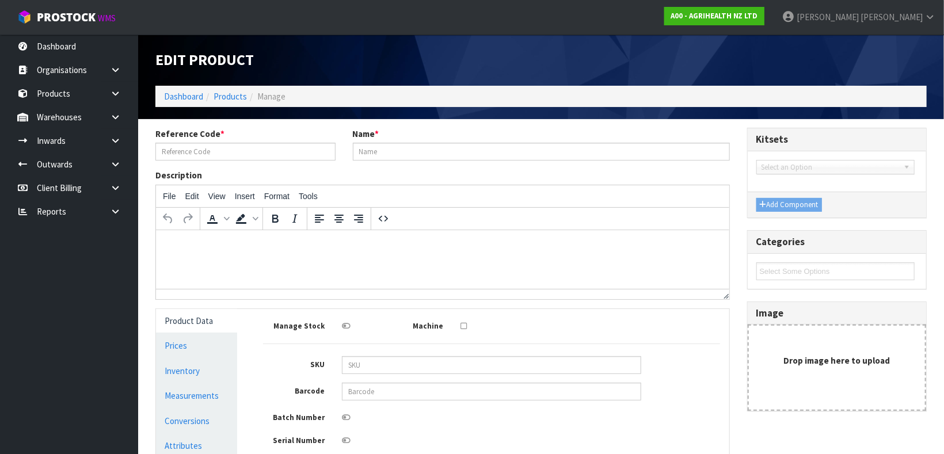
type input "9225"
type input "CYCLASE 6ML INJECTOR GUN"
type input "1.01"
type input "41.5"
type input "30.5"
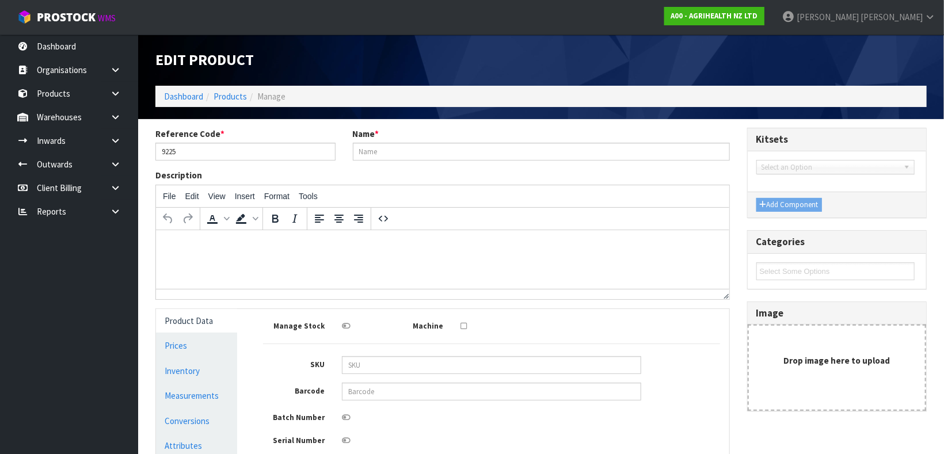
type input "0.001278"
type input "0.18"
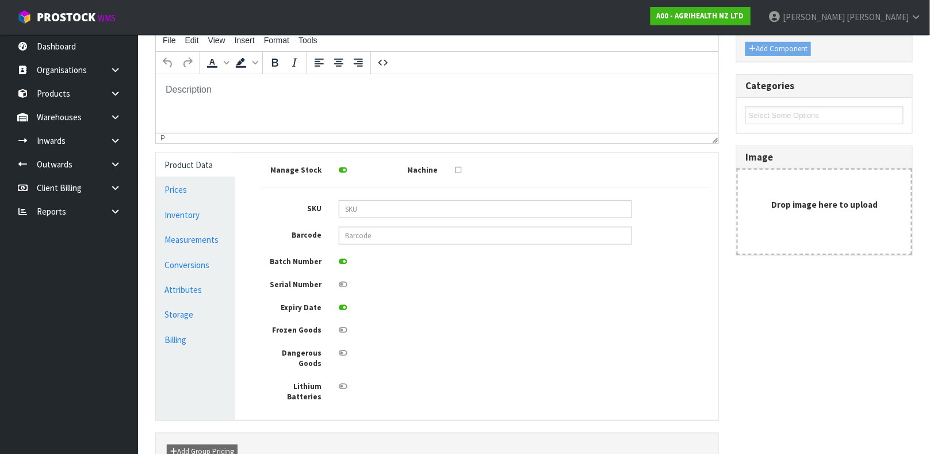
scroll to position [193, 0]
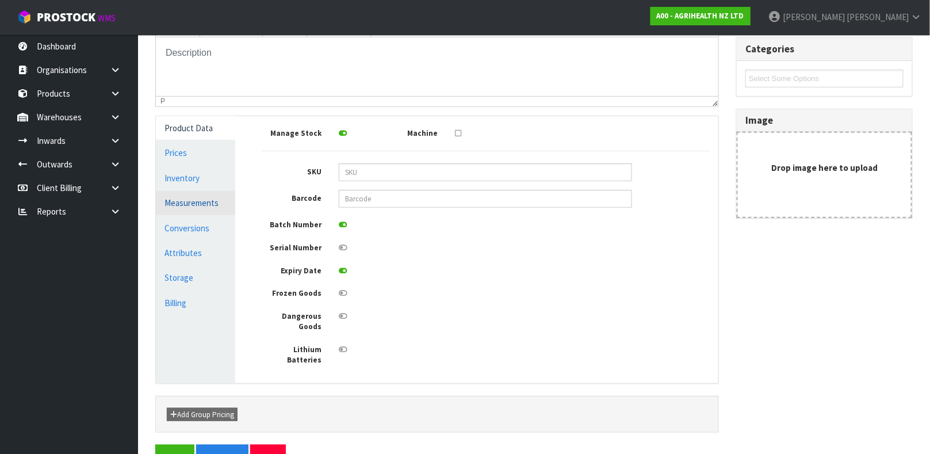
click at [177, 205] on link "Measurements" at bounding box center [195, 203] width 79 height 24
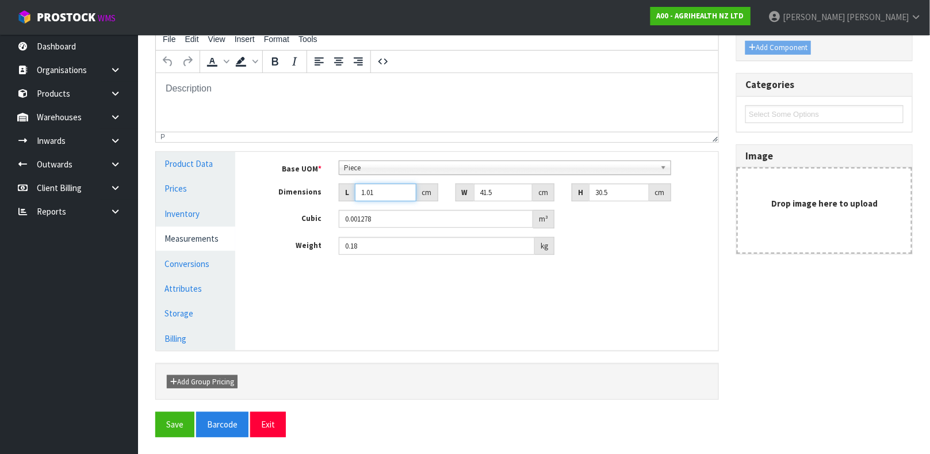
drag, startPoint x: 378, startPoint y: 193, endPoint x: 349, endPoint y: 194, distance: 28.8
click at [349, 194] on div "L 1.01 cm" at bounding box center [389, 193] width 100 height 18
type input "1"
type input "0.001266"
type input "19"
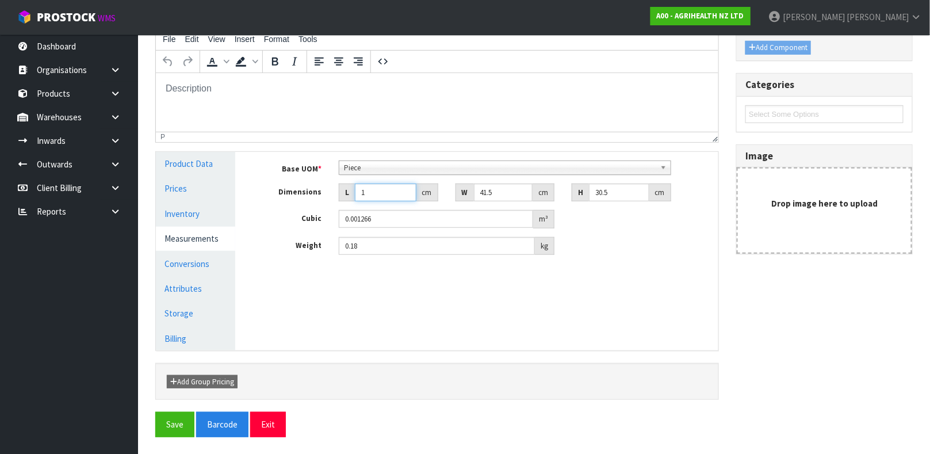
type input "0.024049"
type input "19"
type input "1"
type input "0.000579"
type input "15"
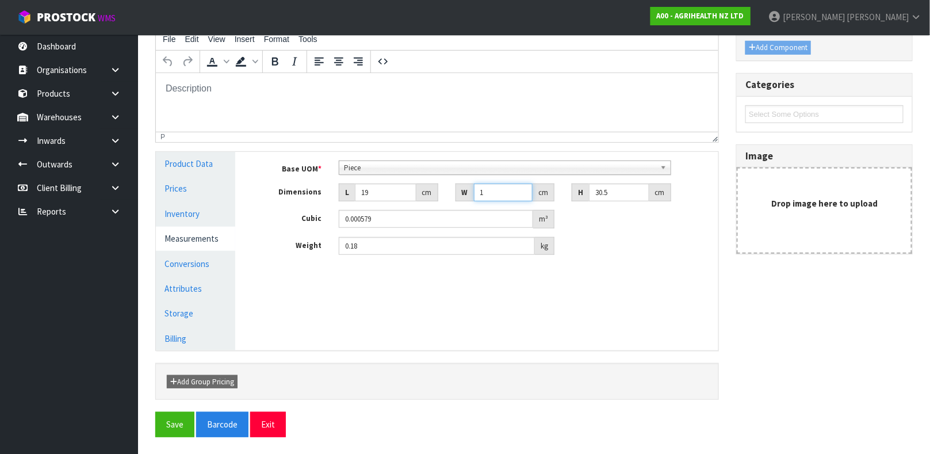
type input "0.008692"
type input "15"
type input "2"
type input "0.00057"
type input "2"
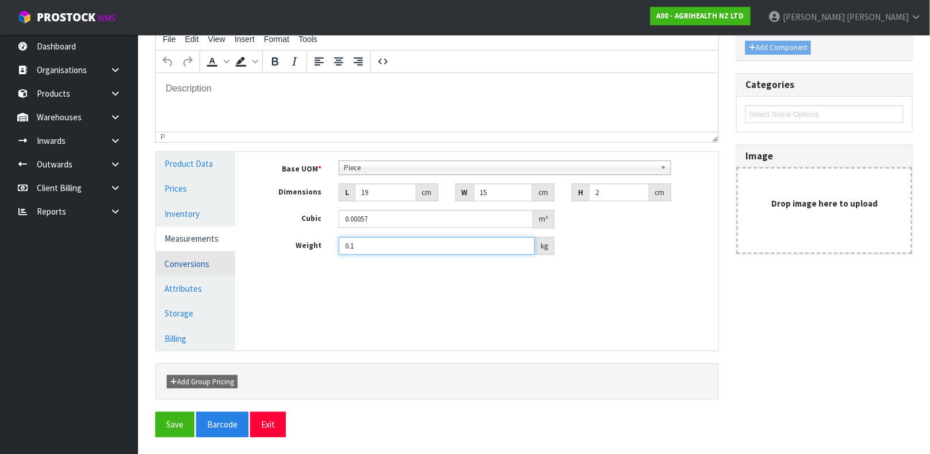
type input "0.1"
click at [192, 268] on link "Conversions" at bounding box center [195, 264] width 79 height 24
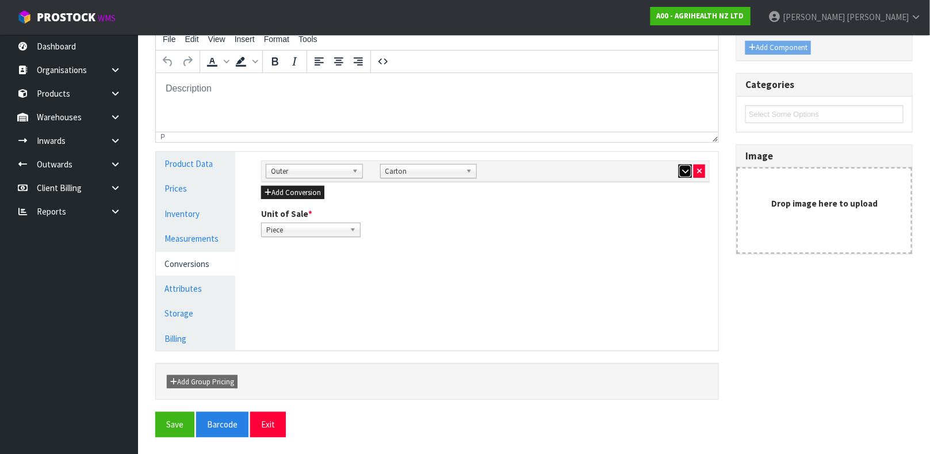
click at [684, 174] on button "button" at bounding box center [685, 172] width 13 height 14
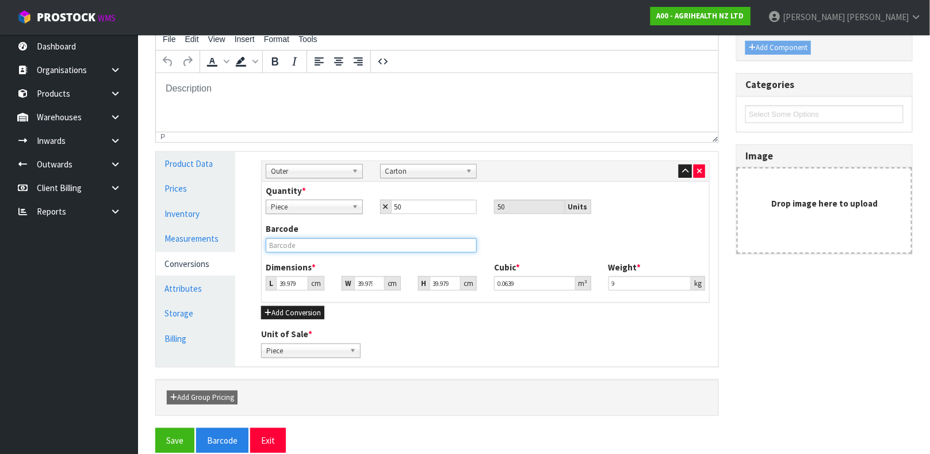
click at [417, 242] on input "text" at bounding box center [371, 245] width 211 height 14
type input "5"
type input "0.007992"
type input "53"
type input "0.084711"
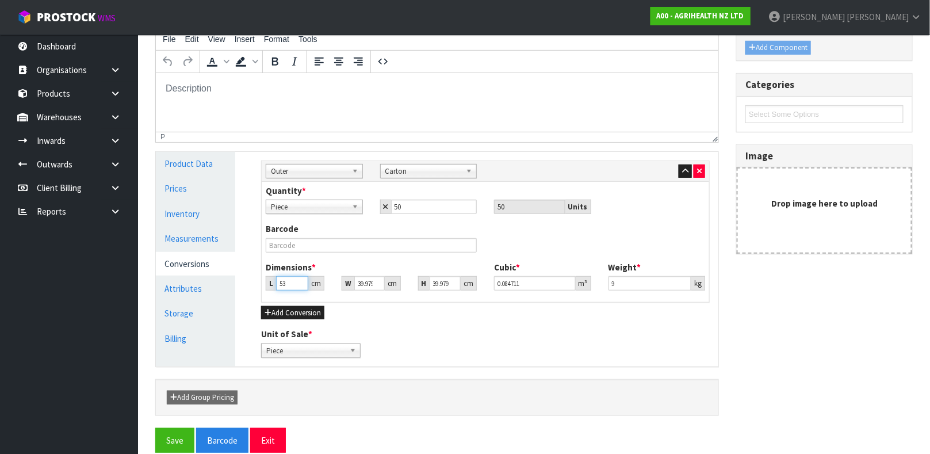
type input "53"
type input "4"
type input "0.008476"
type input "40"
type input "0.084755"
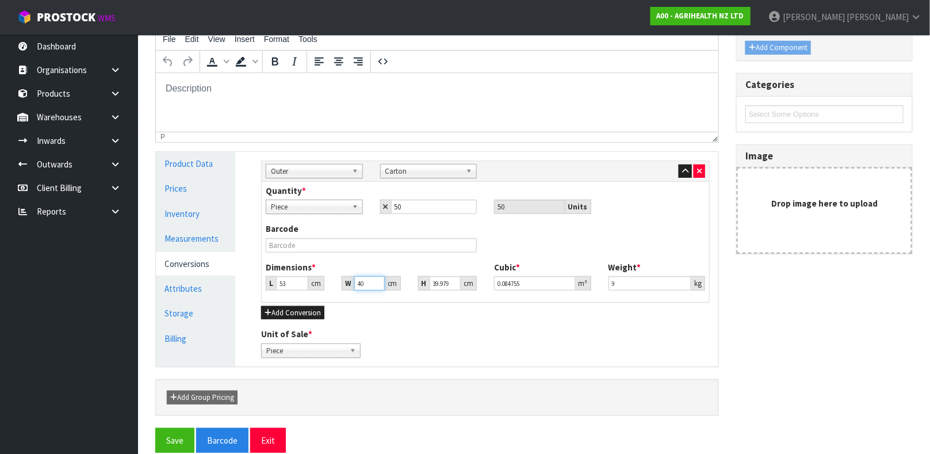
type input "40"
type input "3"
type input "0.00636"
type input "31"
type input "0.06572"
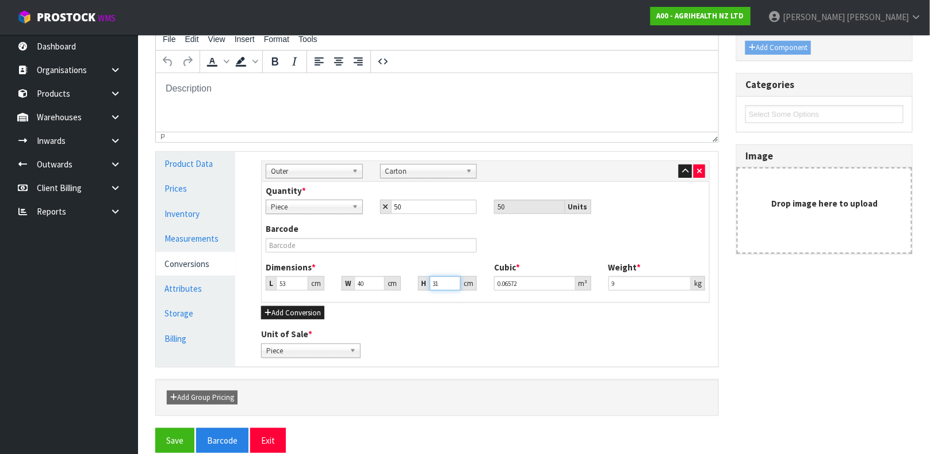
type input "31"
type input "8.65"
click at [155, 428] on button "Save" at bounding box center [174, 440] width 39 height 25
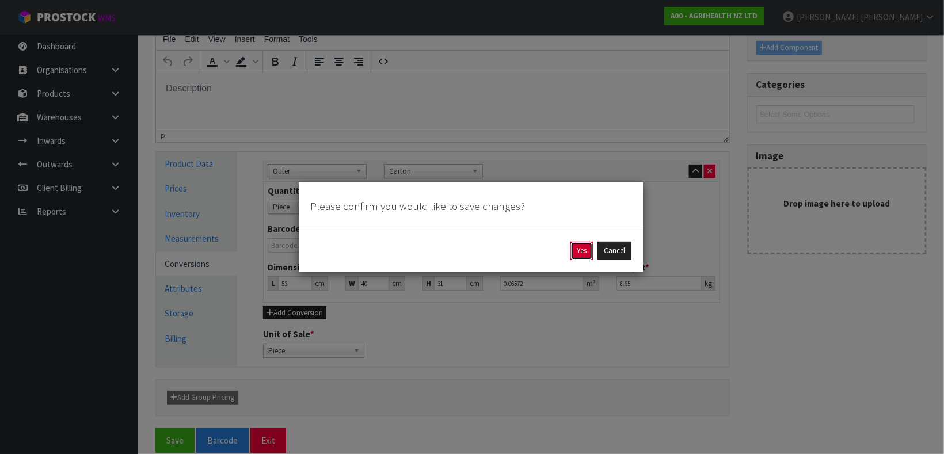
click at [584, 249] on button "Yes" at bounding box center [581, 251] width 22 height 18
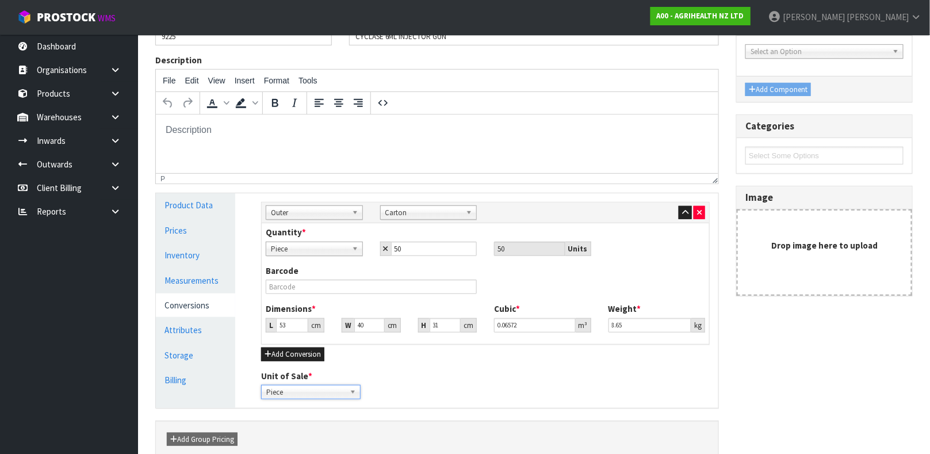
scroll to position [0, 0]
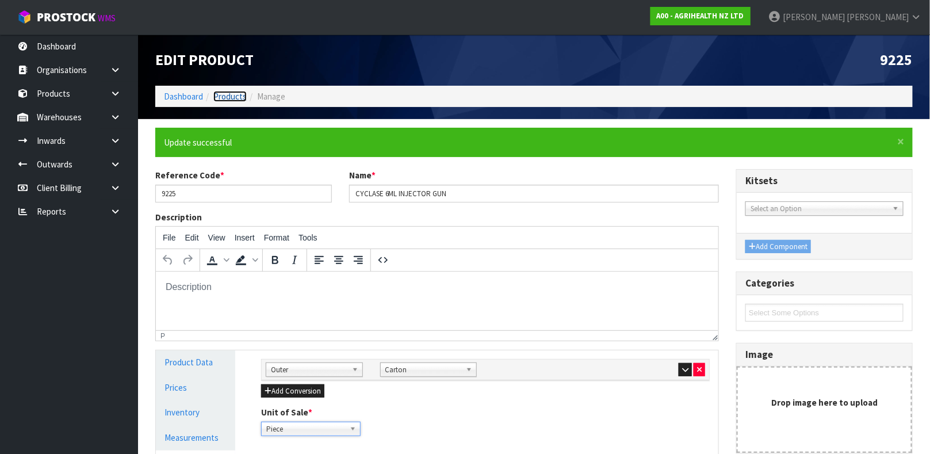
click at [219, 91] on link "Products" at bounding box center [229, 96] width 33 height 11
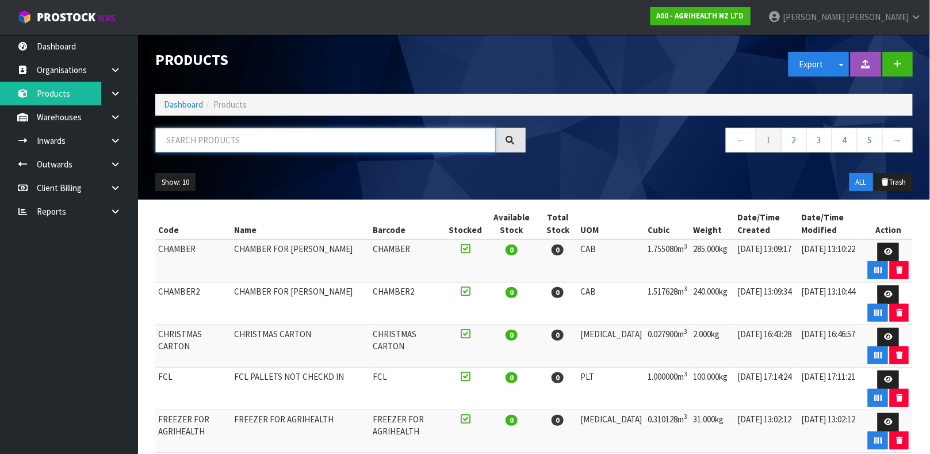
click at [243, 142] on input "text" at bounding box center [325, 140] width 341 height 25
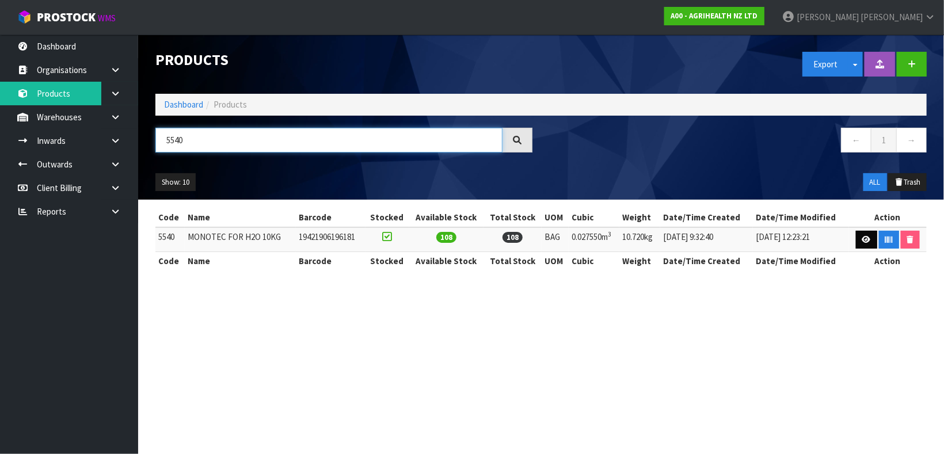
type input "5540"
click at [858, 235] on link at bounding box center [866, 240] width 21 height 18
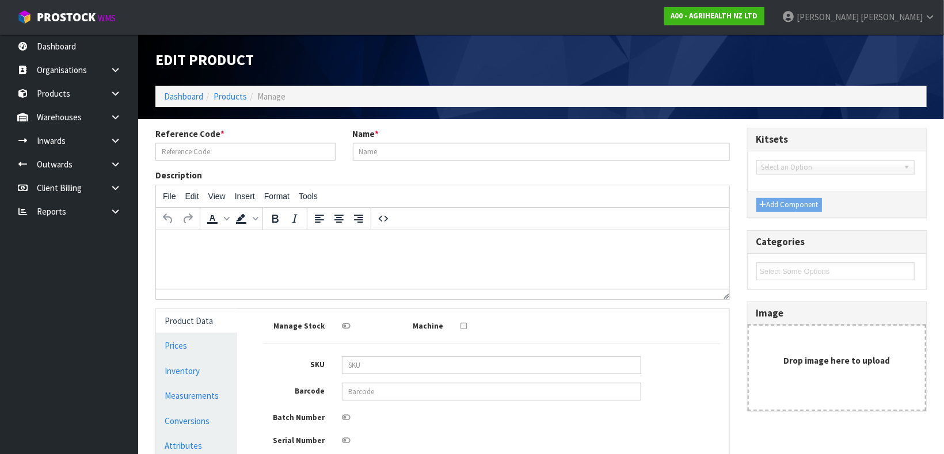
type input "5540"
type input "MONOTEC FOR H2O 10KG"
type input "19421906196181"
type input "30.202"
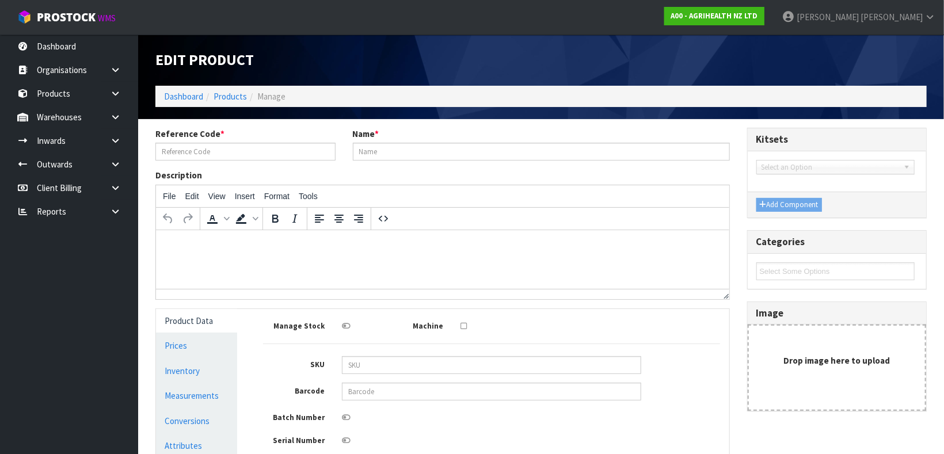
type input "30.202"
type input "0.02755"
type input "10.72"
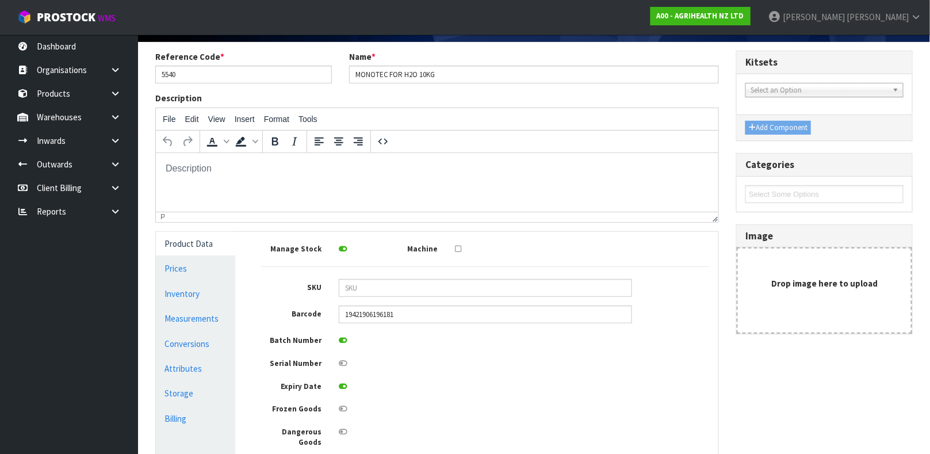
scroll to position [87, 0]
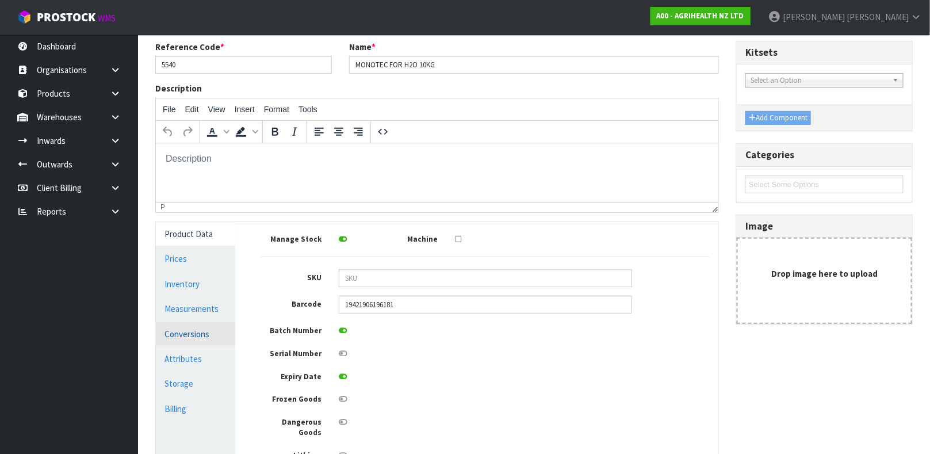
click at [200, 332] on link "Conversions" at bounding box center [195, 334] width 79 height 24
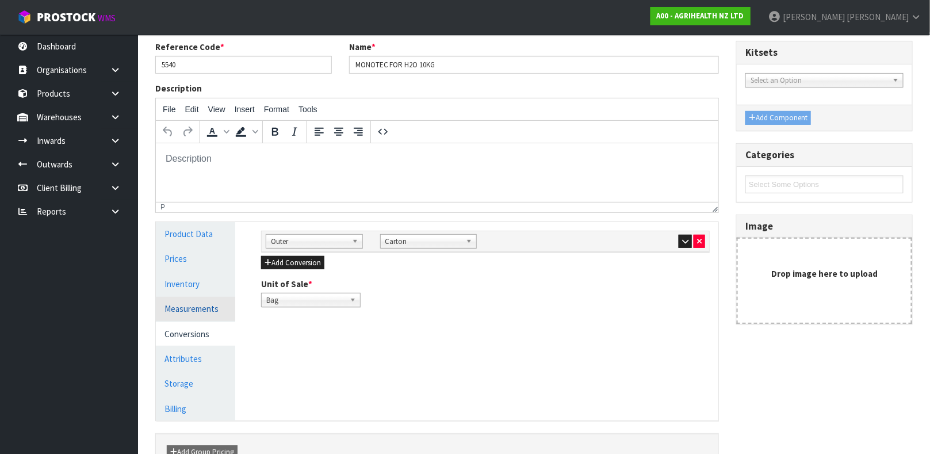
click at [201, 309] on link "Measurements" at bounding box center [195, 309] width 79 height 24
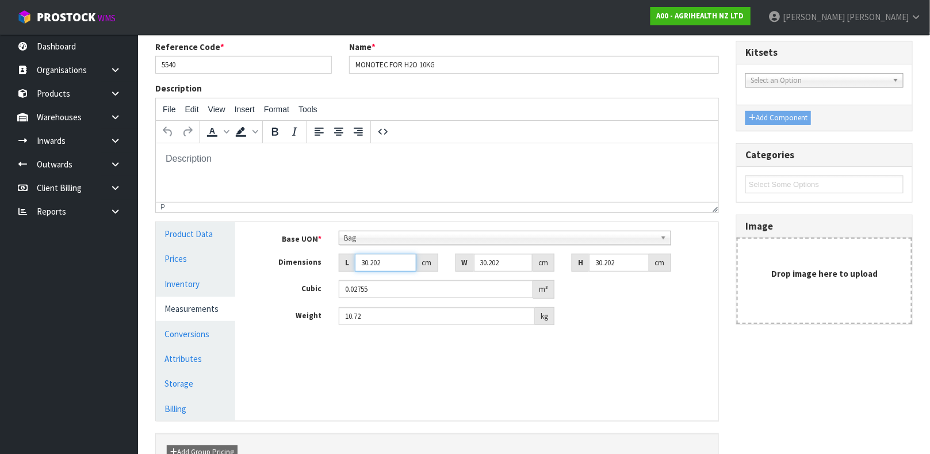
drag, startPoint x: 388, startPoint y: 260, endPoint x: 249, endPoint y: 289, distance: 142.3
click at [249, 289] on div "Manage Stock Machine SKU Barcode 19421906196181 Batch Number Serial Number Expi…" at bounding box center [485, 321] width 483 height 199
type input "6"
type input "0.005473"
type input "60"
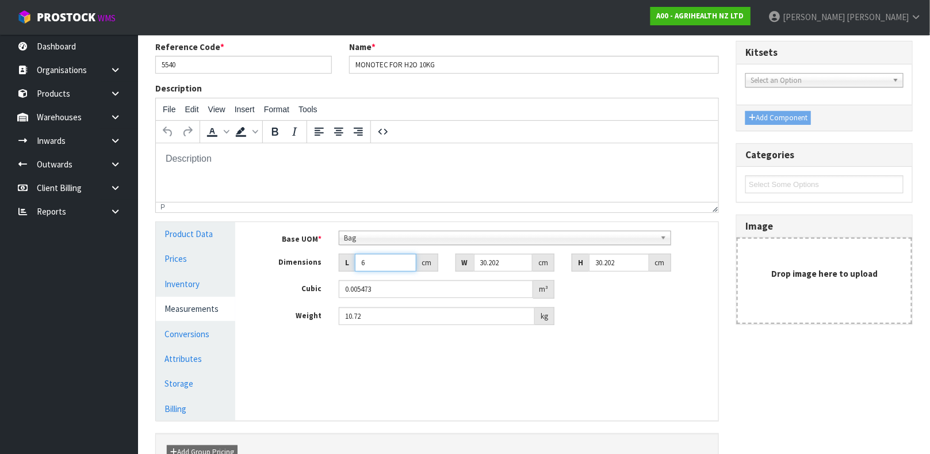
type input "0.05473"
type input "60"
type input "3"
type input "0.005436"
type input "33"
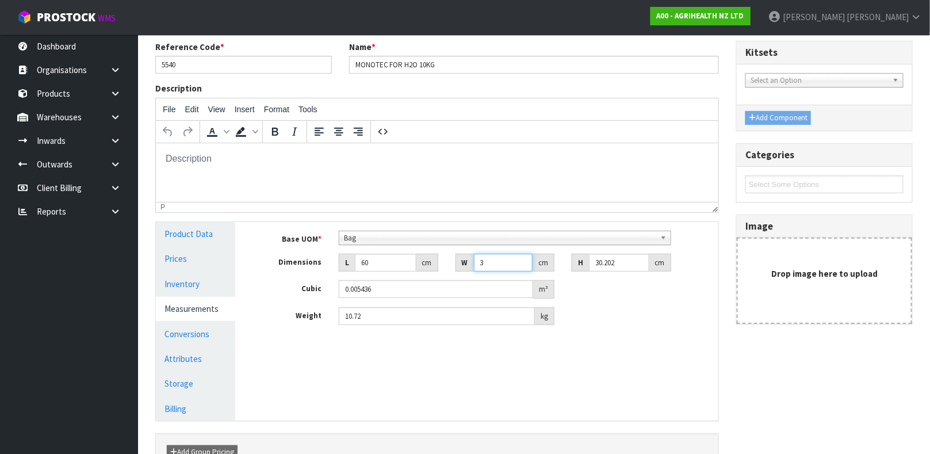
type input "0.0598"
type input "33"
type input "1"
type input "0.00198"
type input "10"
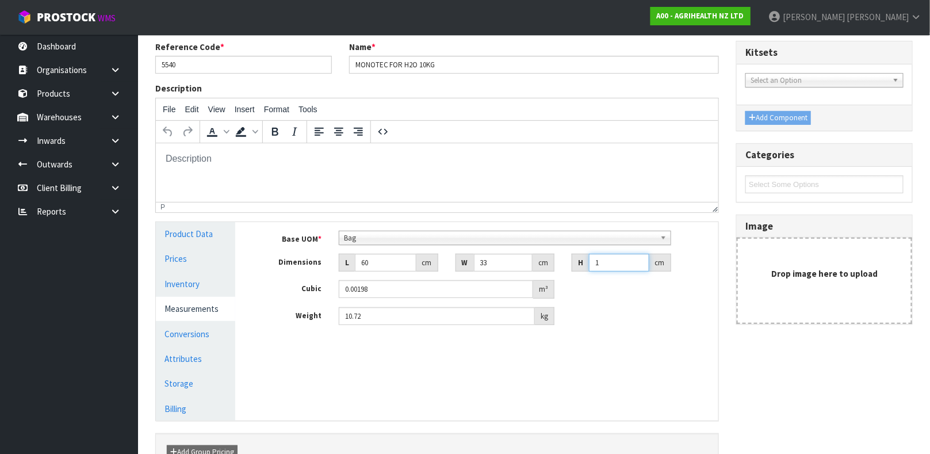
type input "0.0198"
type input "10"
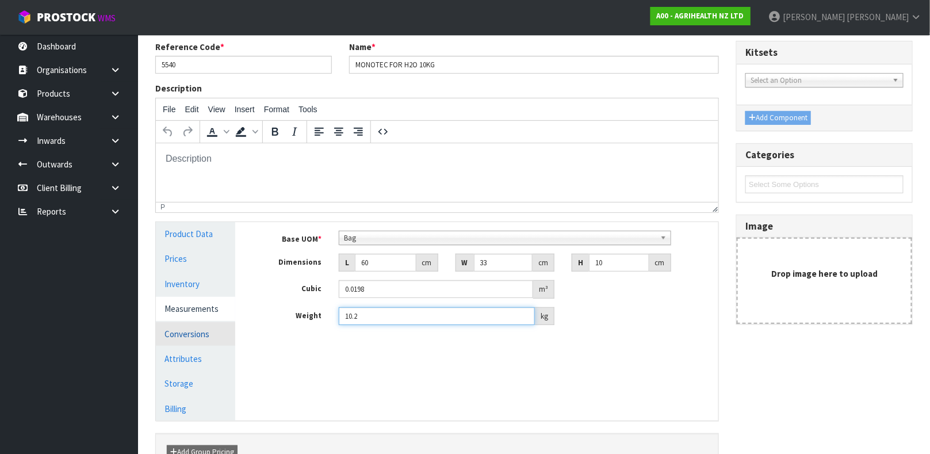
type input "10.2"
click at [201, 328] on link "Conversions" at bounding box center [195, 334] width 79 height 24
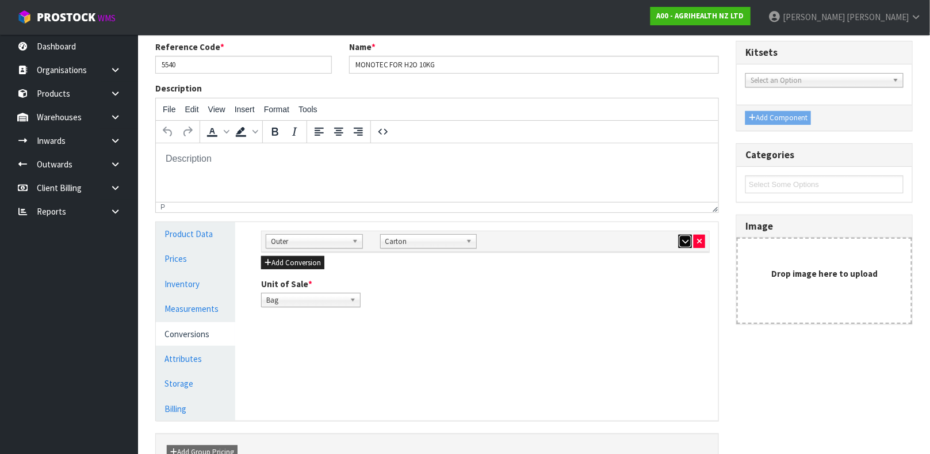
click at [685, 243] on icon "button" at bounding box center [685, 241] width 6 height 7
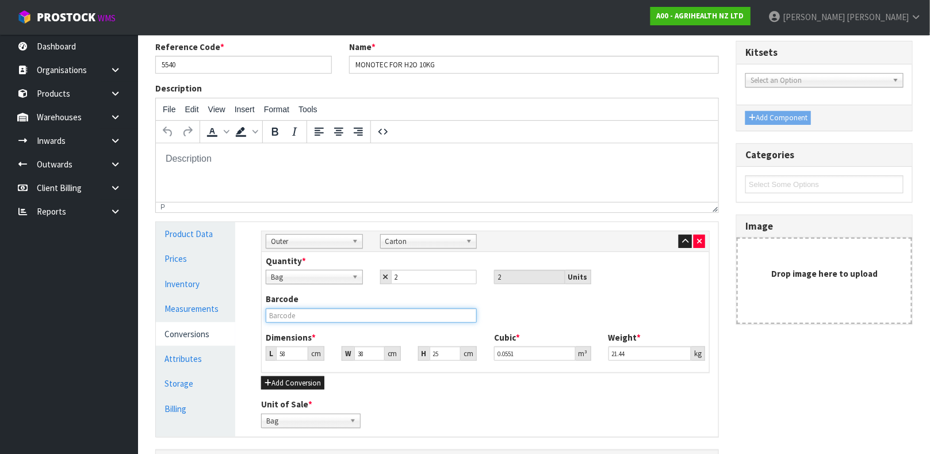
click at [443, 315] on input "text" at bounding box center [371, 315] width 211 height 14
type input "6"
type input "0.0057"
type input "60"
type input "0.057"
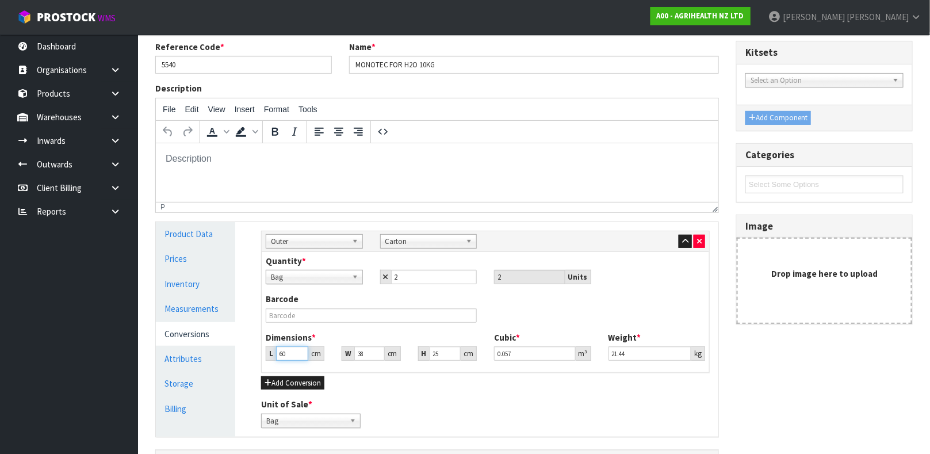
type input "60"
type input "4"
type input "0.006"
type input "41"
type input "0.0615"
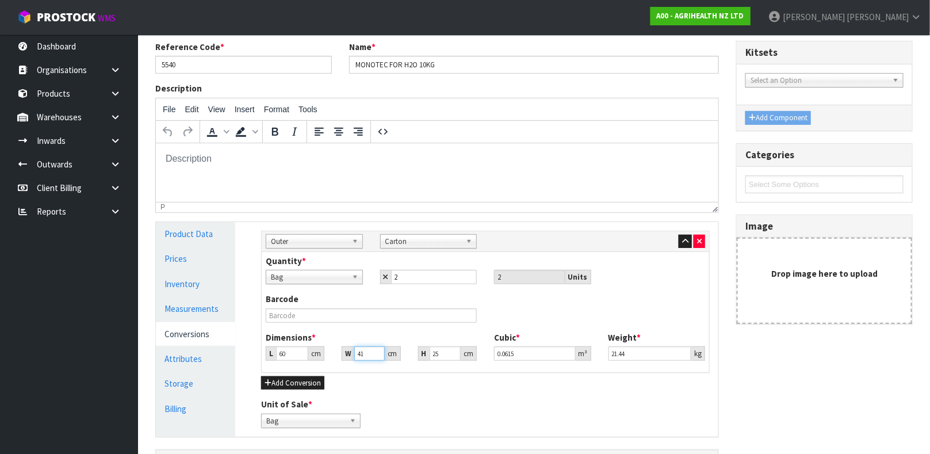
type input "41"
type input "2"
type input "0.00492"
type input "25"
type input "0.0615"
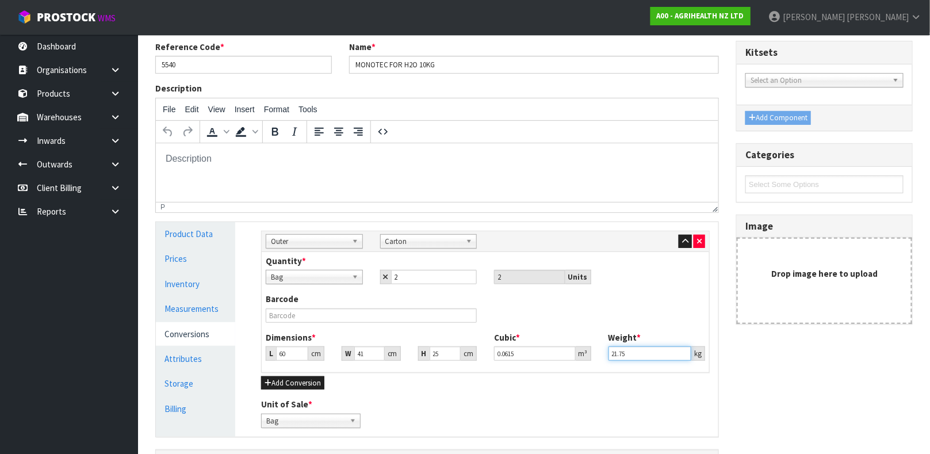
type input "21.75"
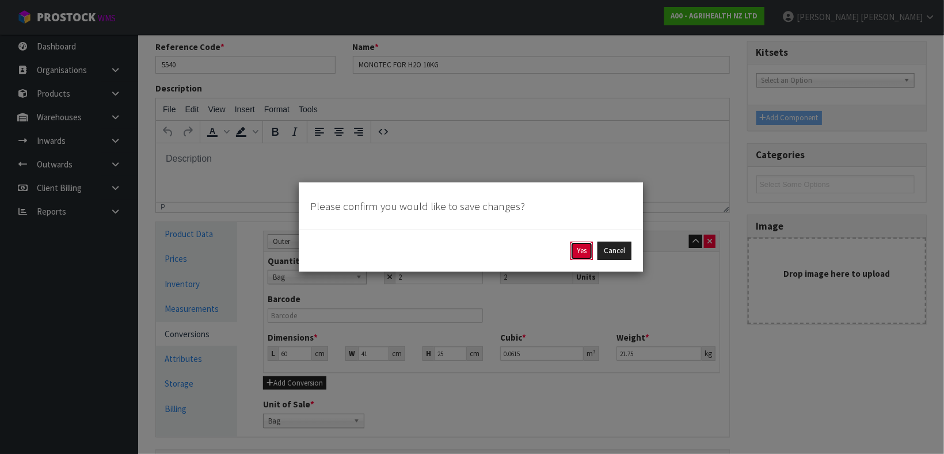
click at [576, 256] on button "Yes" at bounding box center [581, 251] width 22 height 18
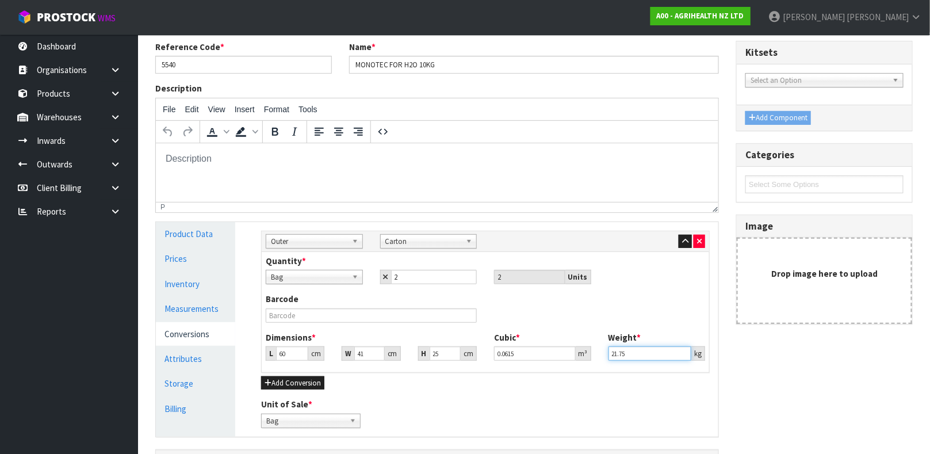
scroll to position [0, 0]
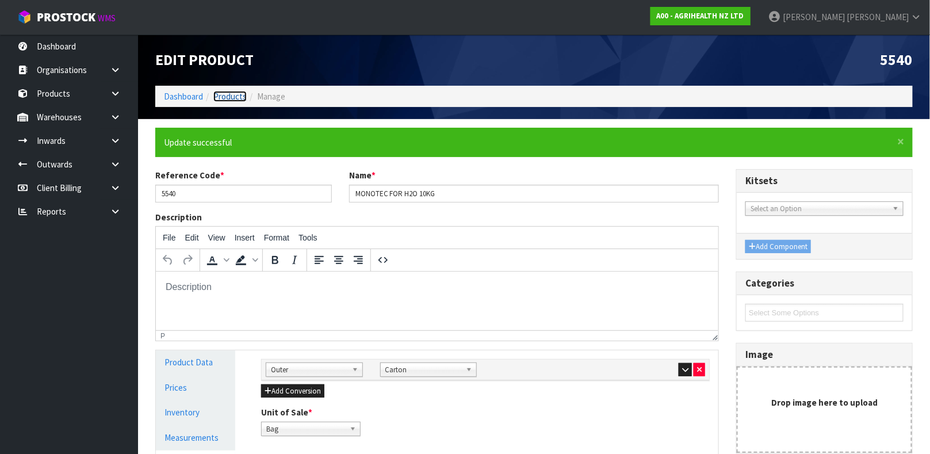
click at [227, 91] on link "Products" at bounding box center [229, 96] width 33 height 11
